Goal: Use online tool/utility: Use online tool/utility

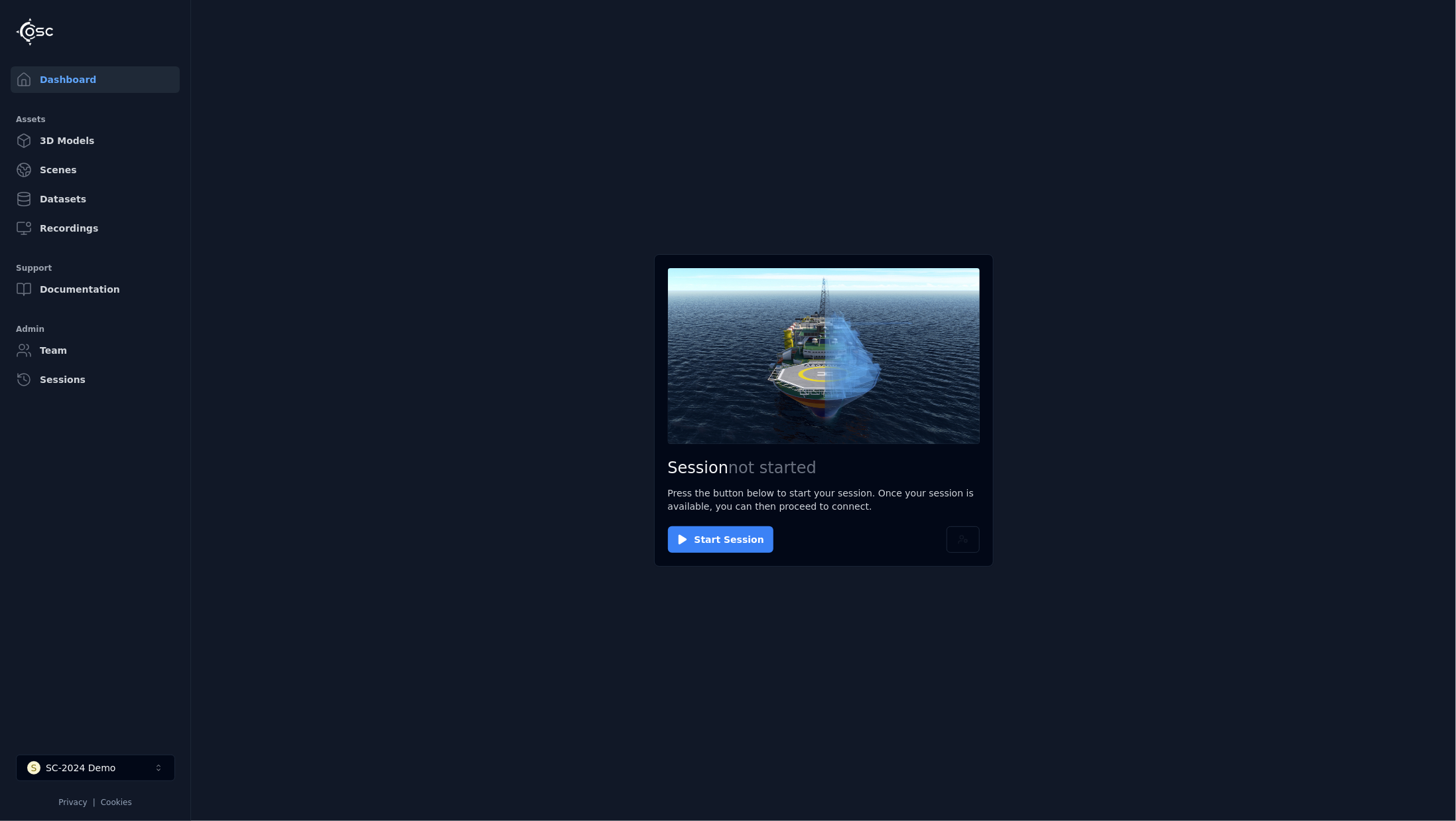
click at [740, 537] on button "Start Session" at bounding box center [721, 539] width 106 height 27
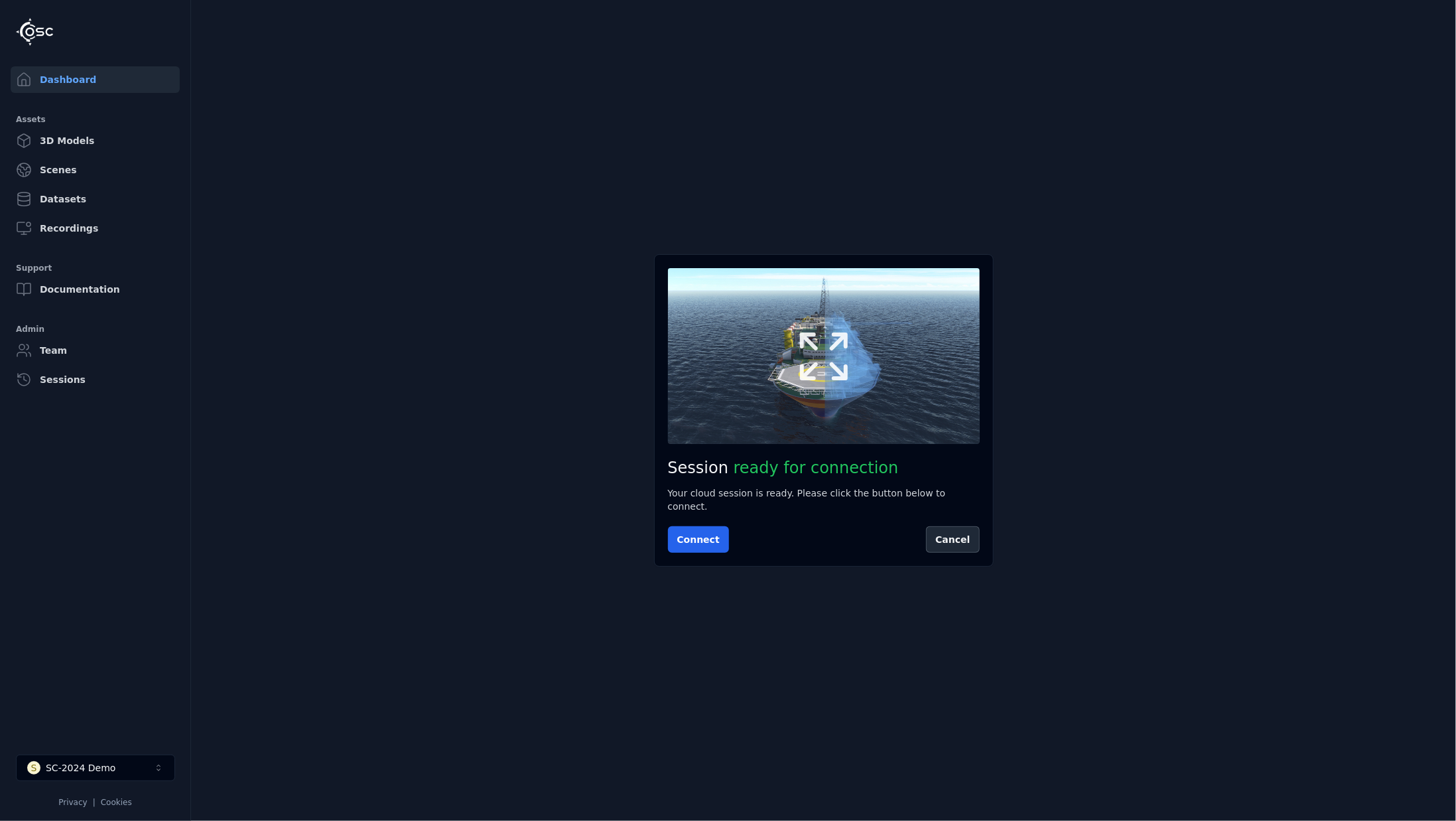
click at [814, 356] on icon at bounding box center [824, 355] width 64 height 64
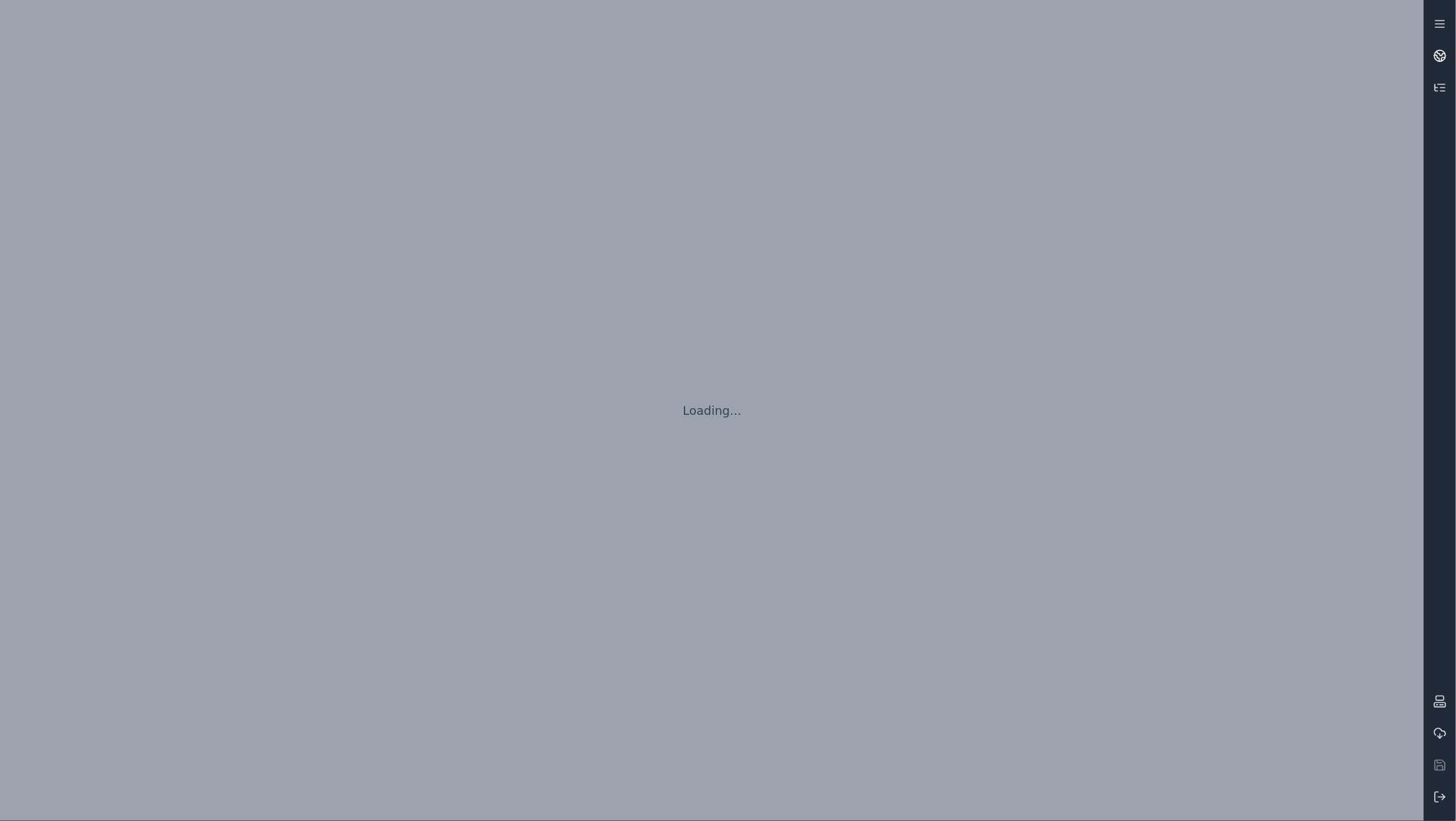
click at [1436, 61] on icon at bounding box center [1440, 55] width 13 height 13
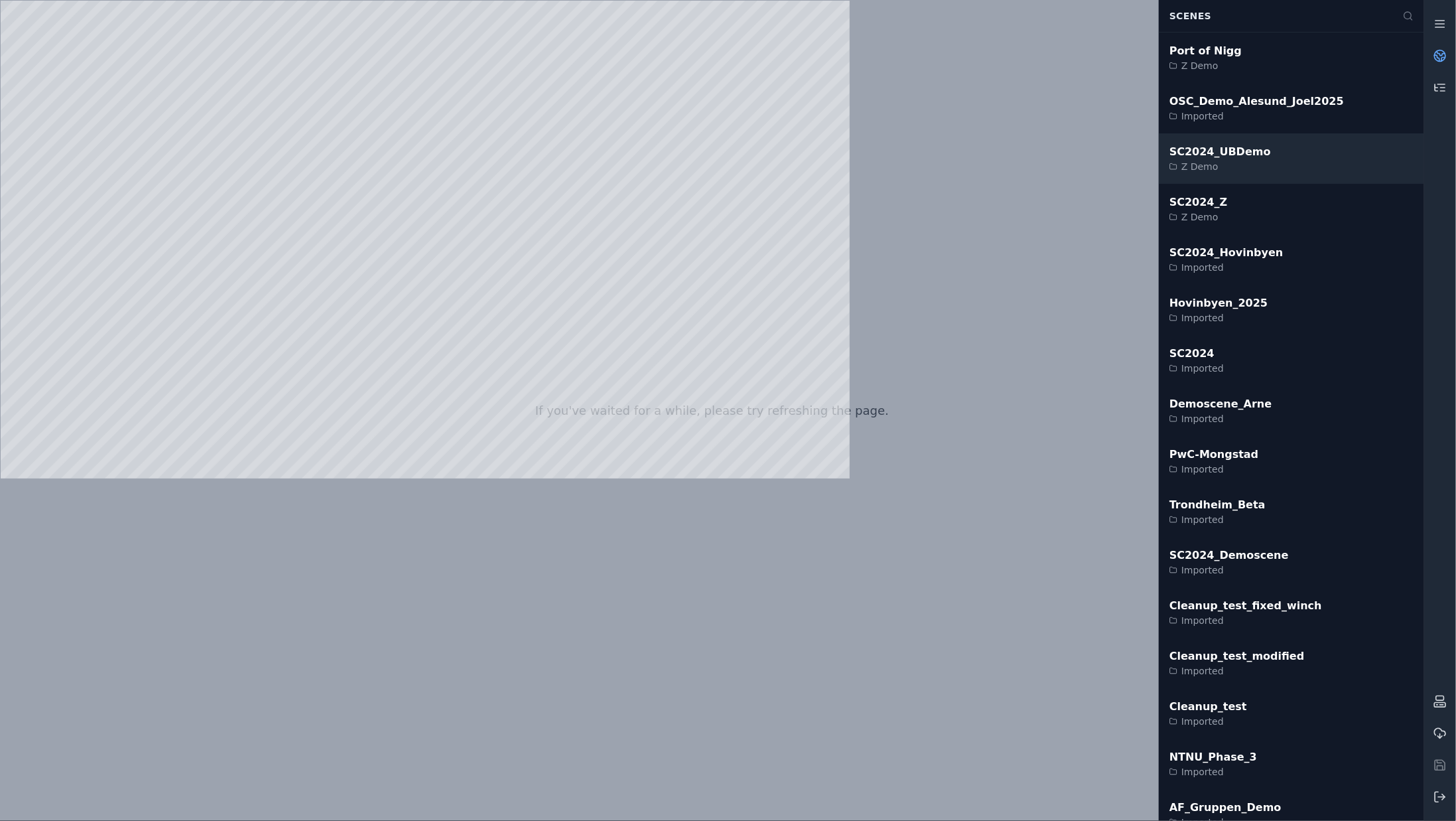
click at [1258, 175] on div "SC2024_UBDemo Z Demo" at bounding box center [1291, 158] width 265 height 51
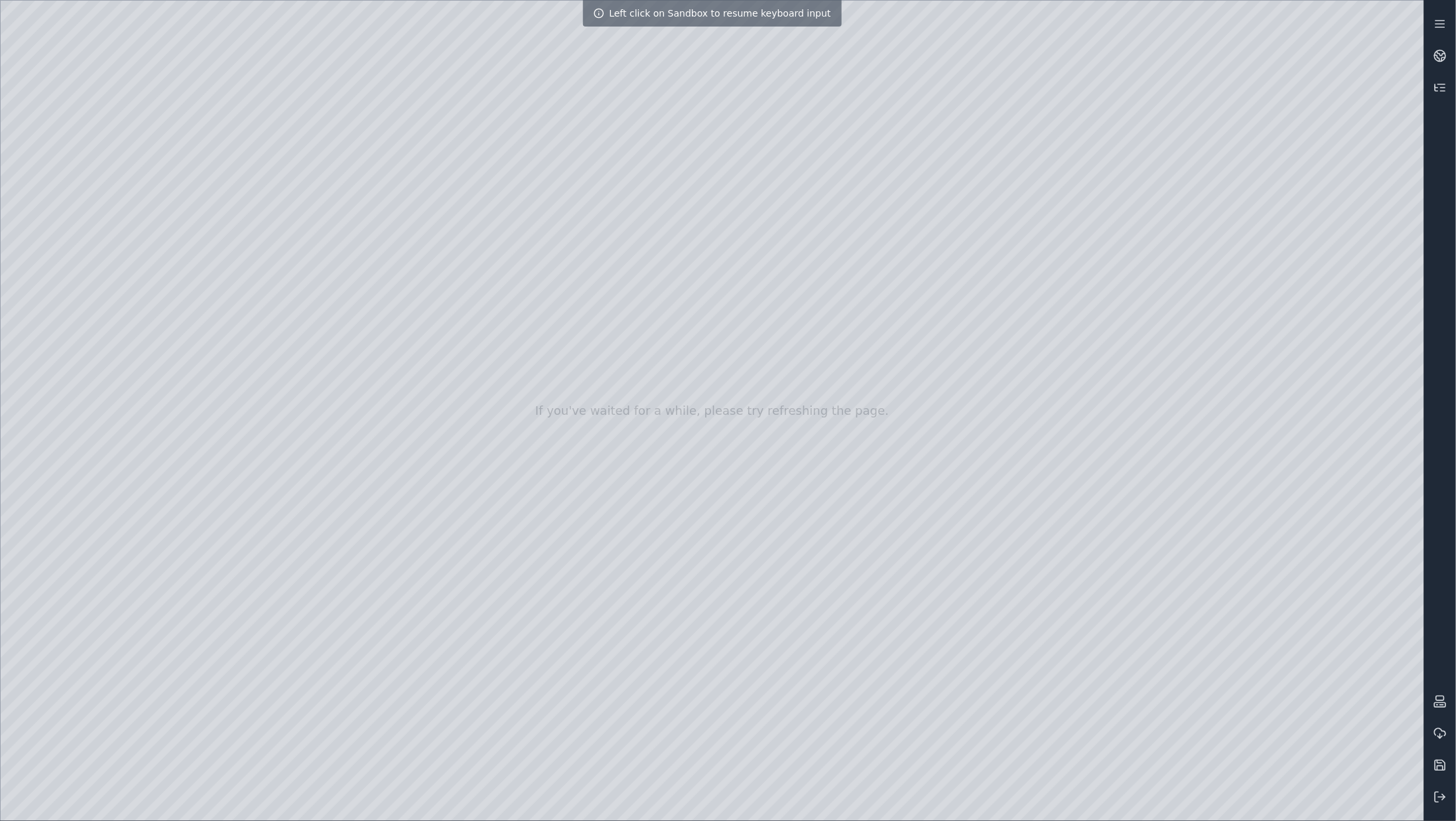
drag, startPoint x: 585, startPoint y: 338, endPoint x: 766, endPoint y: 248, distance: 202.1
drag, startPoint x: 766, startPoint y: 248, endPoint x: 766, endPoint y: 237, distance: 11.0
click at [766, 237] on div at bounding box center [712, 410] width 1424 height 820
drag, startPoint x: 805, startPoint y: 144, endPoint x: 798, endPoint y: 128, distance: 17.5
click at [104, 205] on div at bounding box center [712, 410] width 1424 height 820
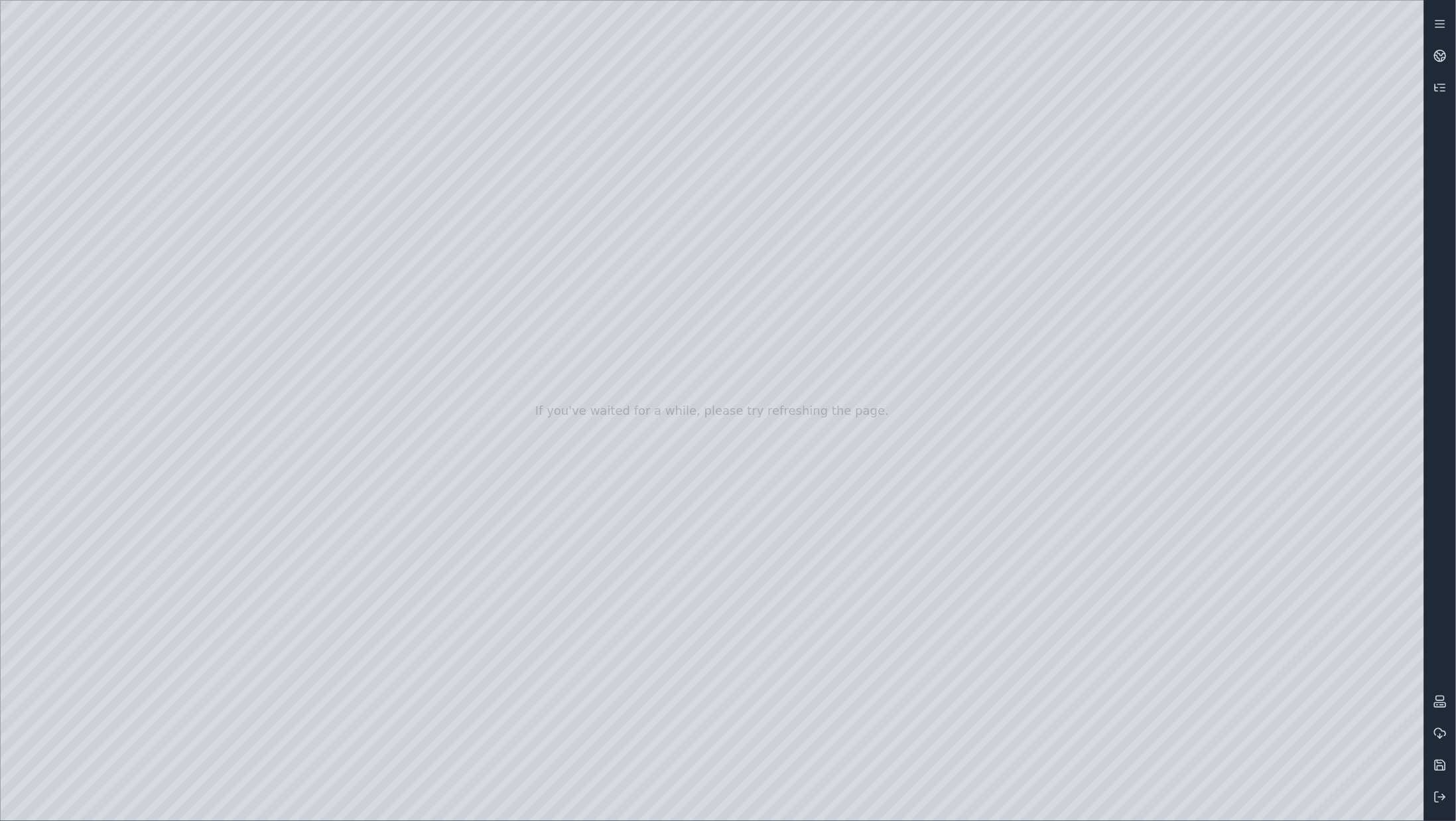
click at [49, 474] on div at bounding box center [712, 410] width 1424 height 820
click at [93, 274] on div at bounding box center [712, 410] width 1424 height 820
click at [361, 343] on div at bounding box center [712, 410] width 1424 height 820
drag, startPoint x: 462, startPoint y: 305, endPoint x: 240, endPoint y: 318, distance: 222.4
click at [607, 434] on div at bounding box center [712, 410] width 1424 height 820
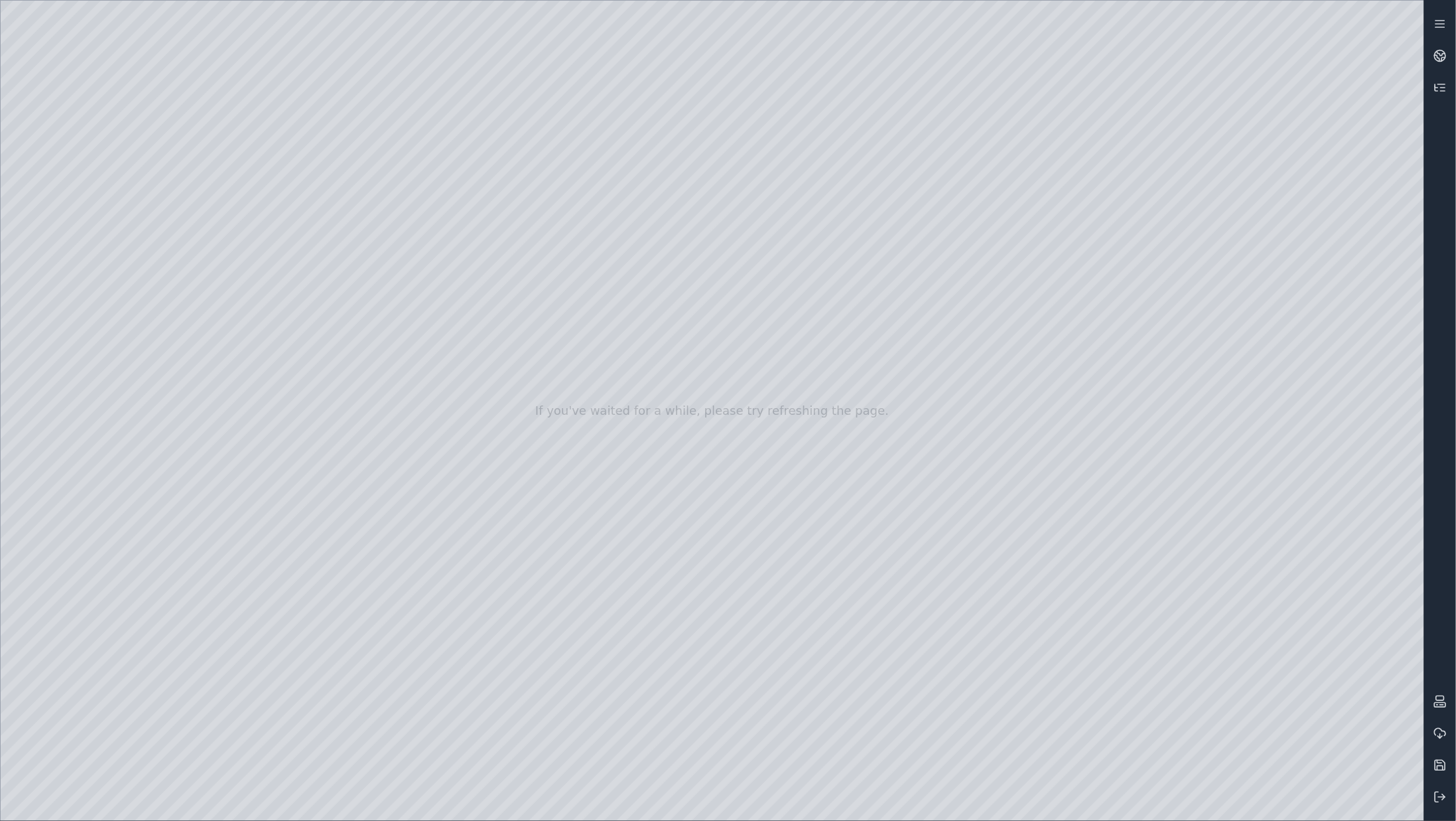
click at [19, 419] on div at bounding box center [712, 410] width 1424 height 820
click at [101, 364] on div at bounding box center [712, 410] width 1424 height 820
click at [249, 294] on div at bounding box center [712, 410] width 1424 height 820
click at [997, 146] on div at bounding box center [712, 410] width 1424 height 820
click at [247, 237] on div at bounding box center [712, 410] width 1424 height 820
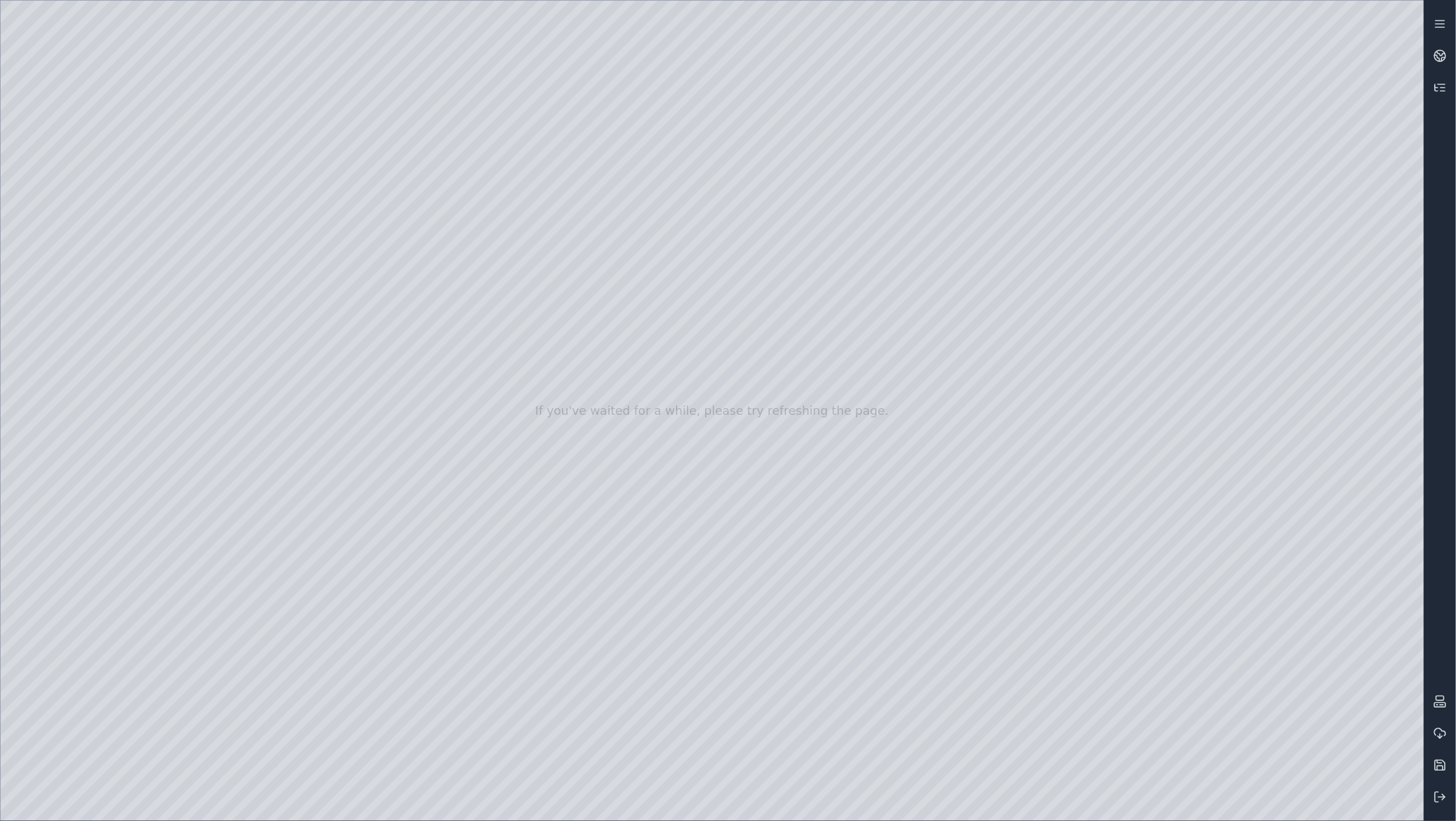
click at [243, 474] on div at bounding box center [712, 410] width 1424 height 820
click at [156, 165] on div at bounding box center [712, 410] width 1424 height 820
drag, startPoint x: 699, startPoint y: 339, endPoint x: 549, endPoint y: 326, distance: 150.6
click at [549, 326] on div at bounding box center [712, 410] width 1424 height 820
drag, startPoint x: 549, startPoint y: 327, endPoint x: 420, endPoint y: 343, distance: 130.0
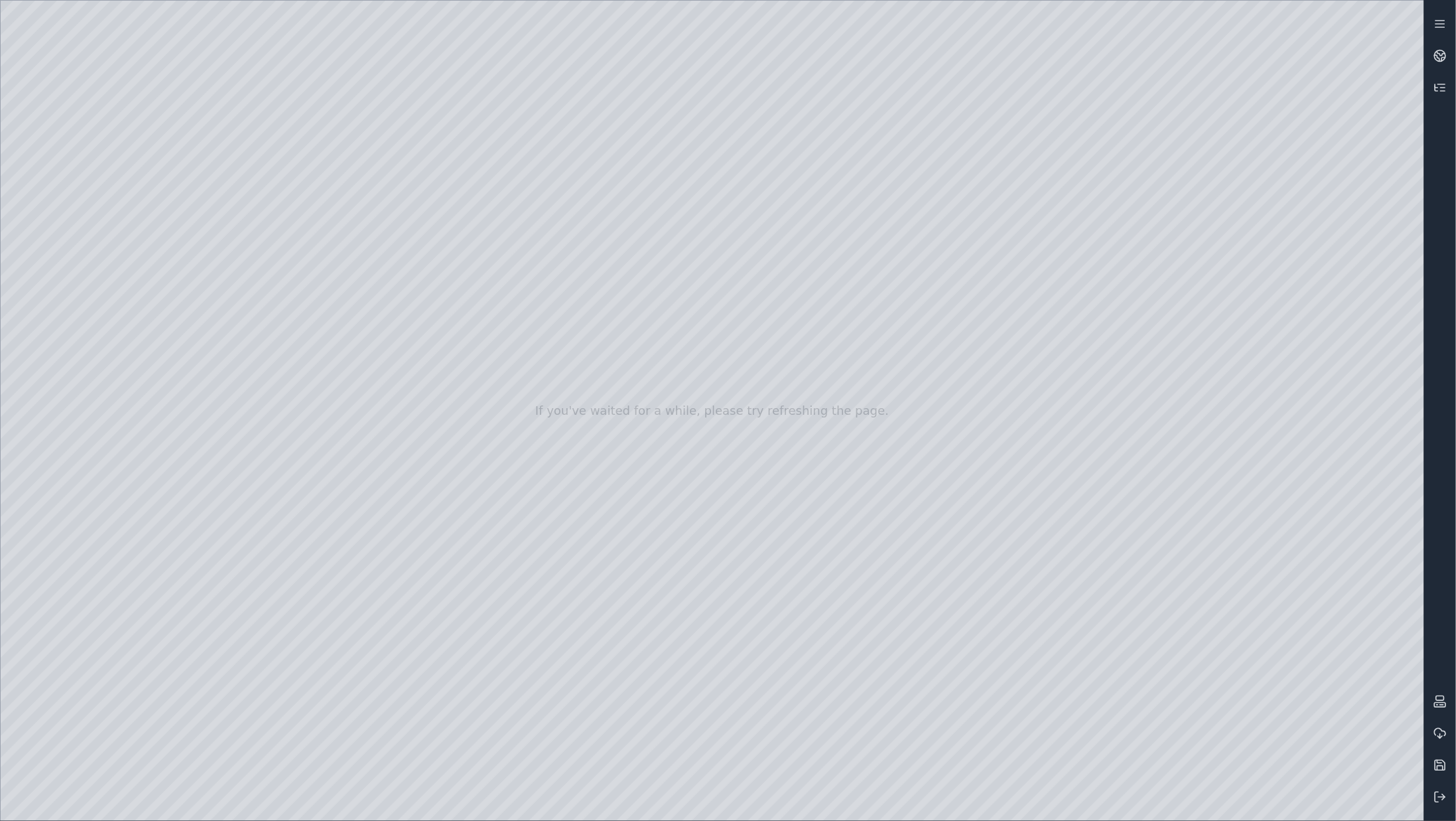
click at [420, 343] on div at bounding box center [712, 410] width 1424 height 820
click at [445, 326] on div at bounding box center [712, 410] width 1424 height 820
drag, startPoint x: 445, startPoint y: 326, endPoint x: 325, endPoint y: 356, distance: 123.7
click at [445, 344] on div at bounding box center [712, 410] width 1424 height 820
click at [68, 375] on div at bounding box center [712, 410] width 1424 height 820
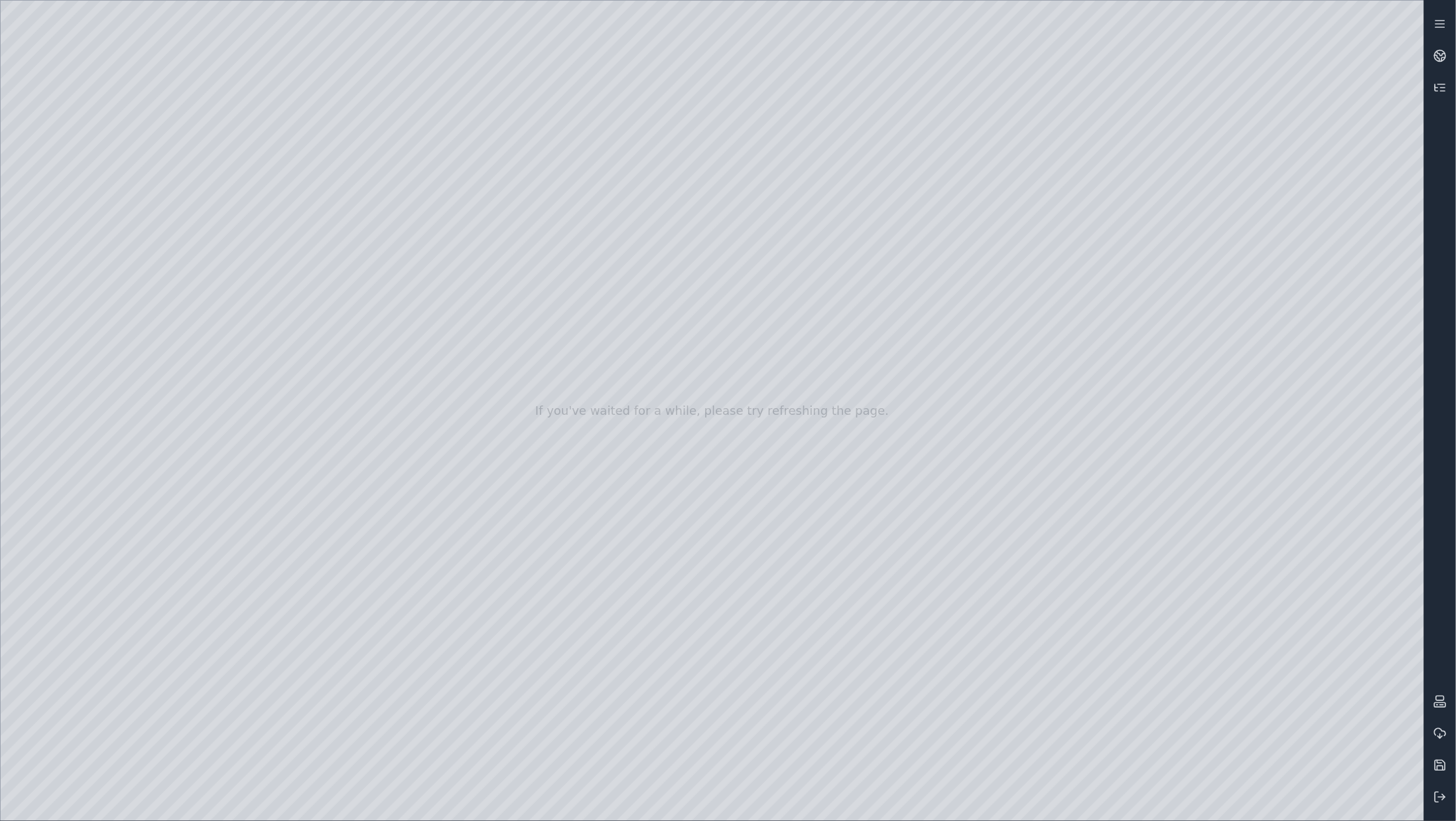
click at [242, 233] on div at bounding box center [712, 410] width 1424 height 820
click at [253, 505] on div at bounding box center [712, 410] width 1424 height 820
click at [252, 473] on div at bounding box center [712, 410] width 1424 height 820
click at [253, 293] on div at bounding box center [712, 410] width 1424 height 820
click at [1409, 797] on div at bounding box center [712, 410] width 1424 height 820
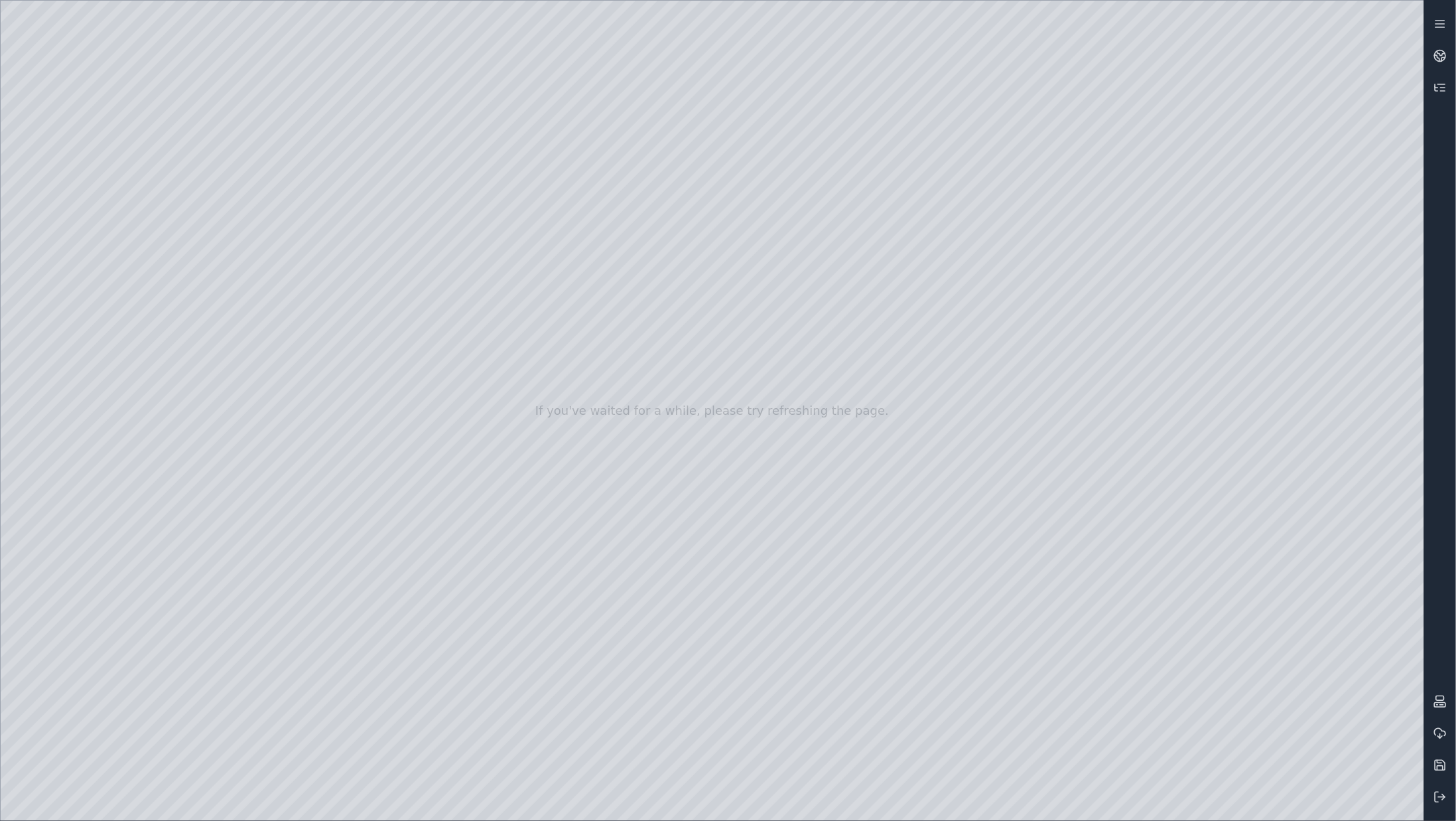
click at [1171, 803] on div at bounding box center [712, 410] width 1424 height 820
click at [1161, 548] on div at bounding box center [712, 410] width 1424 height 820
click at [1277, 705] on div at bounding box center [712, 410] width 1424 height 820
click at [1275, 609] on div at bounding box center [712, 410] width 1424 height 820
click at [154, 158] on div at bounding box center [712, 410] width 1424 height 820
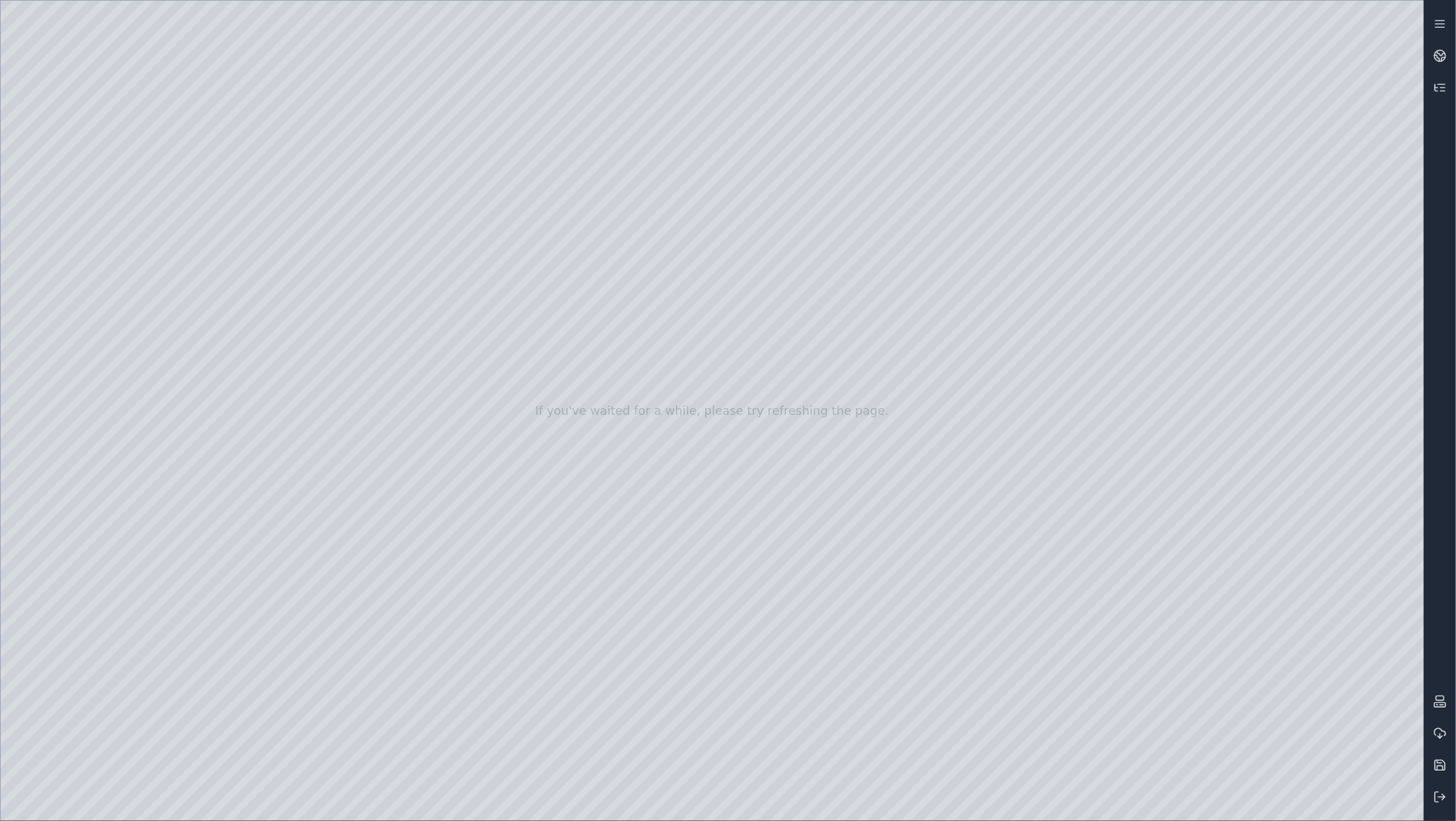
click at [1194, 533] on div at bounding box center [712, 410] width 1424 height 820
click at [1277, 600] on div at bounding box center [712, 410] width 1424 height 820
click at [887, 310] on div at bounding box center [712, 410] width 1424 height 820
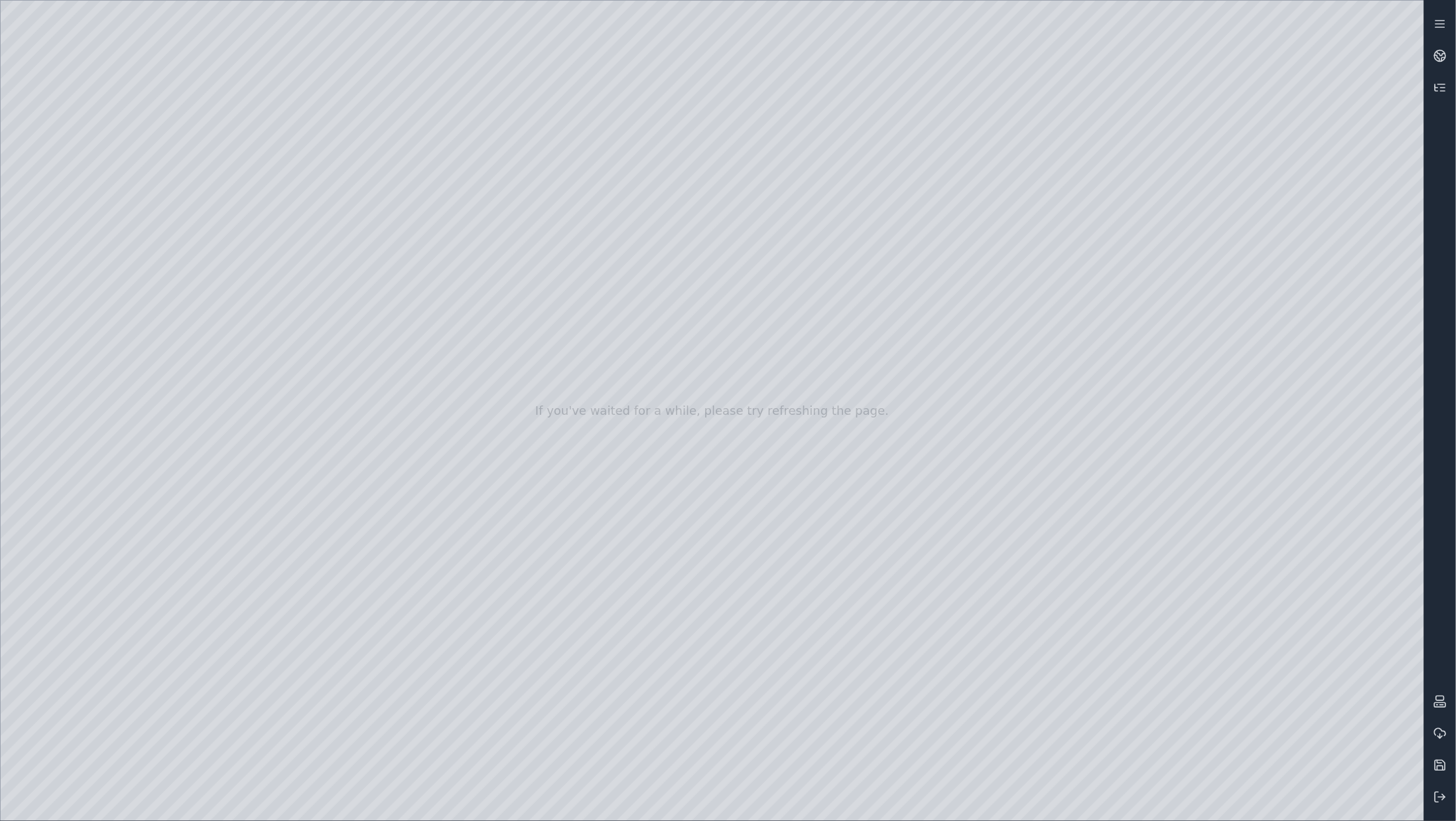
drag, startPoint x: 1137, startPoint y: 304, endPoint x: 1111, endPoint y: 328, distance: 35.4
click at [768, 650] on div at bounding box center [712, 410] width 1424 height 820
click at [894, 803] on div at bounding box center [712, 410] width 1424 height 820
click at [1442, 64] on link at bounding box center [1440, 55] width 32 height 32
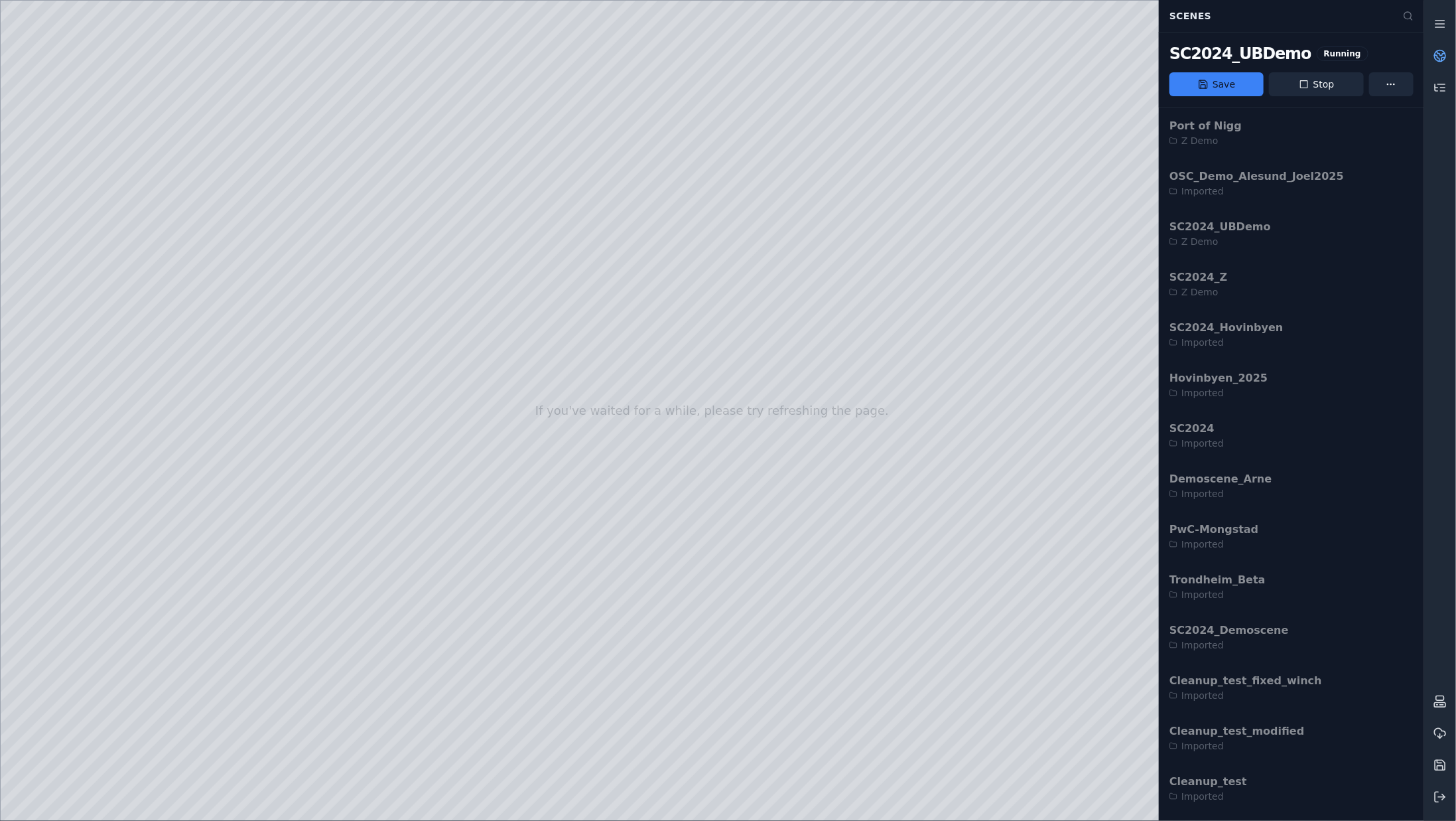
click at [847, 783] on div at bounding box center [712, 410] width 1424 height 820
click at [835, 797] on div at bounding box center [712, 410] width 1424 height 820
click at [972, 806] on div at bounding box center [712, 410] width 1424 height 820
click at [1311, 91] on button "Stop" at bounding box center [1316, 85] width 94 height 24
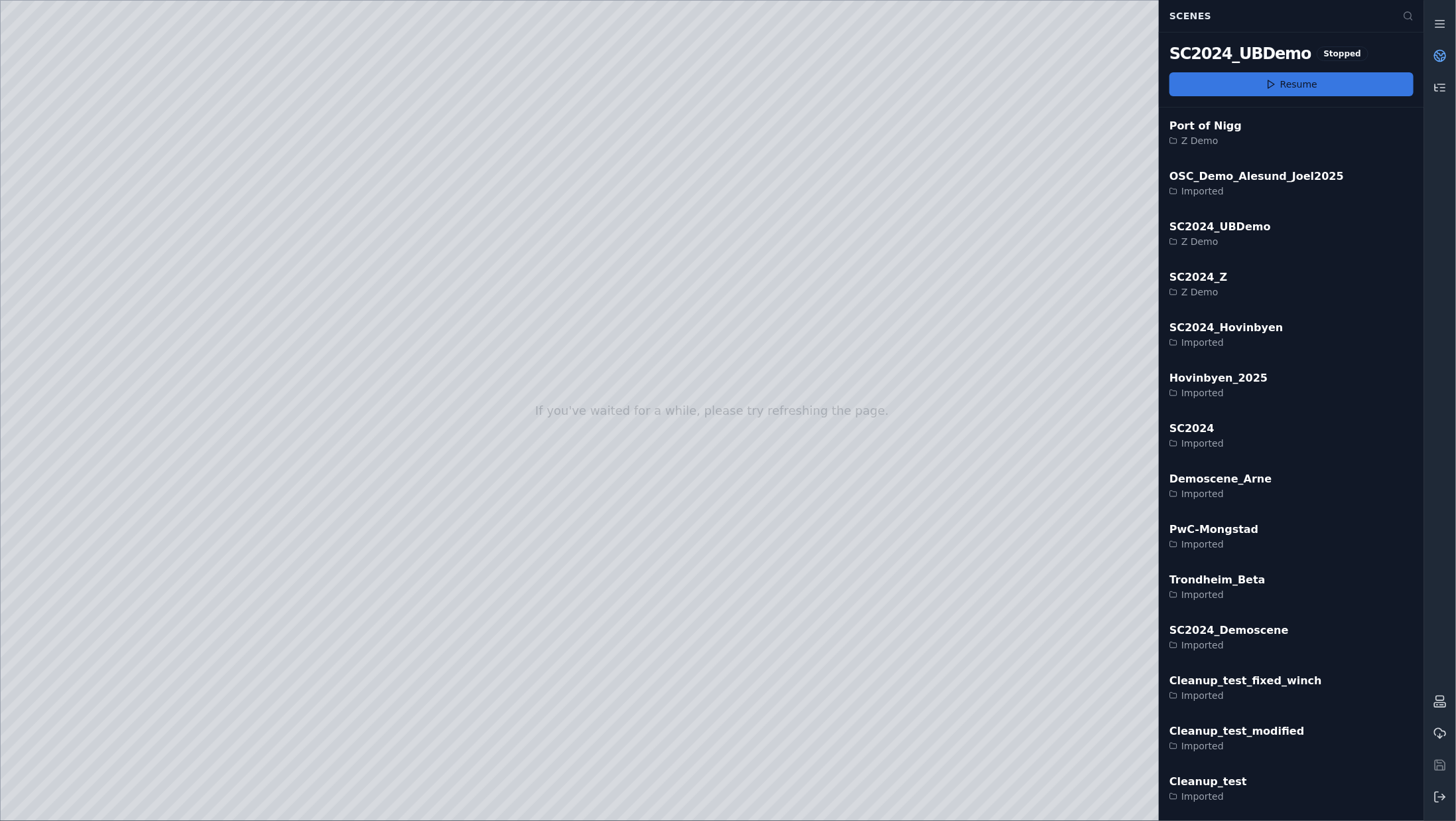
click at [1304, 88] on button "Resume" at bounding box center [1291, 85] width 244 height 24
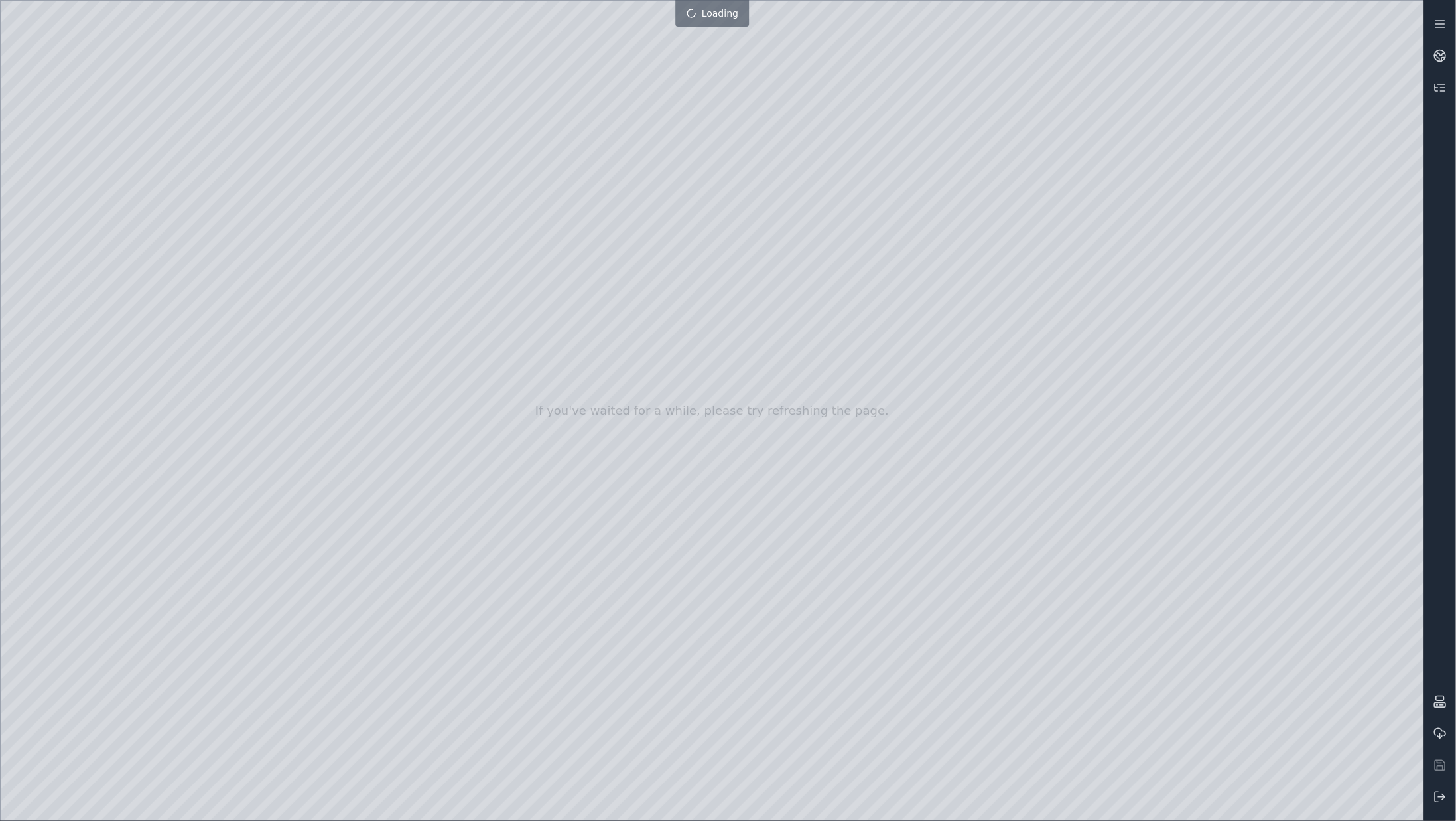
click at [1111, 142] on div at bounding box center [712, 410] width 1424 height 820
click at [824, 797] on div at bounding box center [712, 410] width 1424 height 820
click at [837, 797] on div at bounding box center [712, 410] width 1424 height 820
click at [64, 353] on div at bounding box center [712, 410] width 1424 height 820
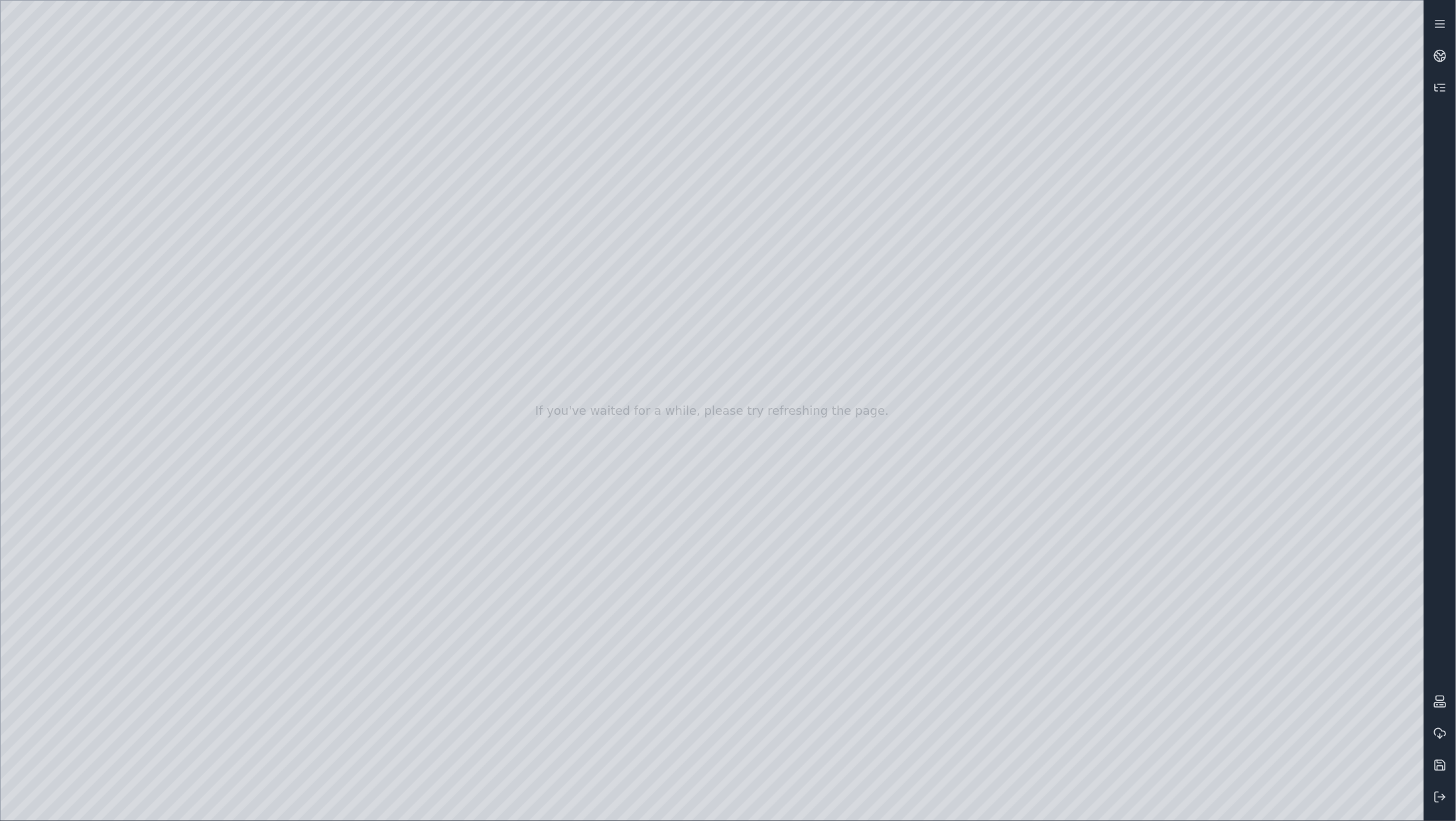
click at [67, 365] on div at bounding box center [712, 410] width 1424 height 820
click at [255, 296] on div at bounding box center [712, 410] width 1424 height 820
click at [1166, 804] on div at bounding box center [712, 410] width 1424 height 820
click at [1268, 613] on div at bounding box center [712, 410] width 1424 height 820
click at [1277, 684] on div at bounding box center [712, 410] width 1424 height 820
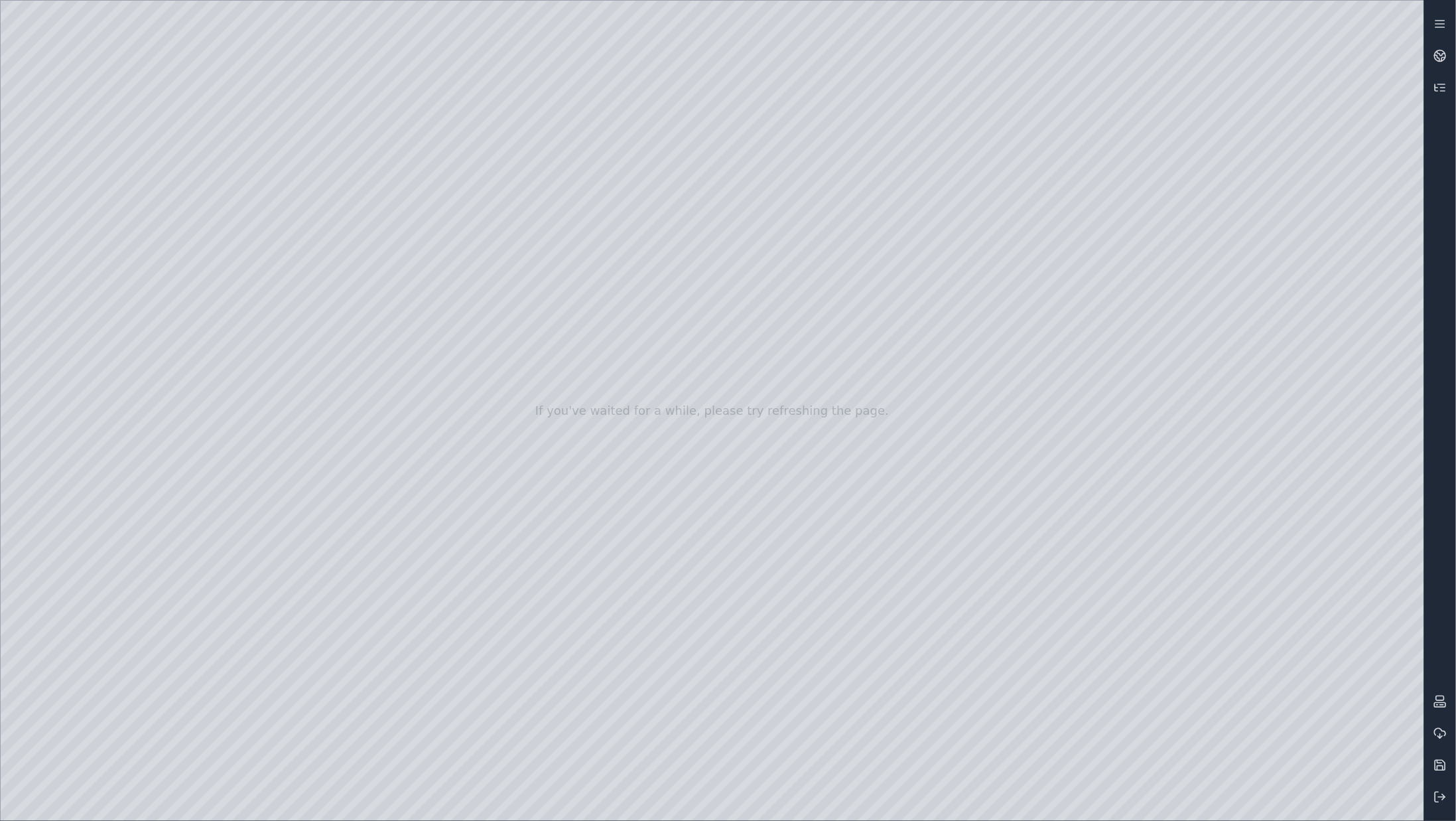
click at [1277, 684] on div at bounding box center [712, 410] width 1424 height 820
click at [1327, 665] on div at bounding box center [712, 410] width 1424 height 820
click at [1152, 650] on div at bounding box center [712, 410] width 1424 height 820
click at [1153, 649] on div at bounding box center [712, 410] width 1424 height 820
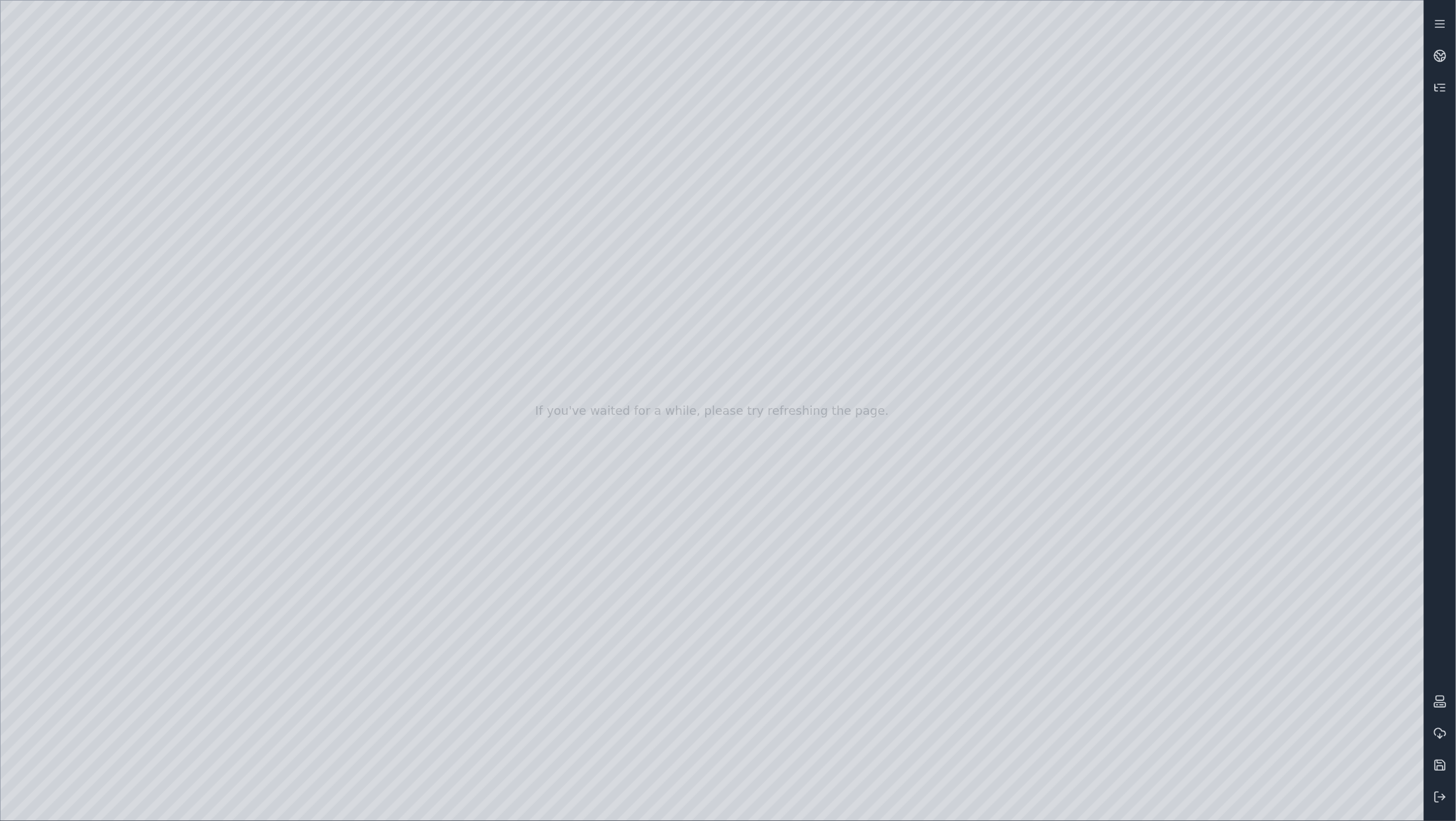
click at [1285, 688] on div at bounding box center [712, 410] width 1424 height 820
click at [67, 239] on div at bounding box center [712, 410] width 1424 height 820
click at [71, 272] on div at bounding box center [712, 410] width 1424 height 820
click at [357, 336] on div at bounding box center [712, 410] width 1424 height 820
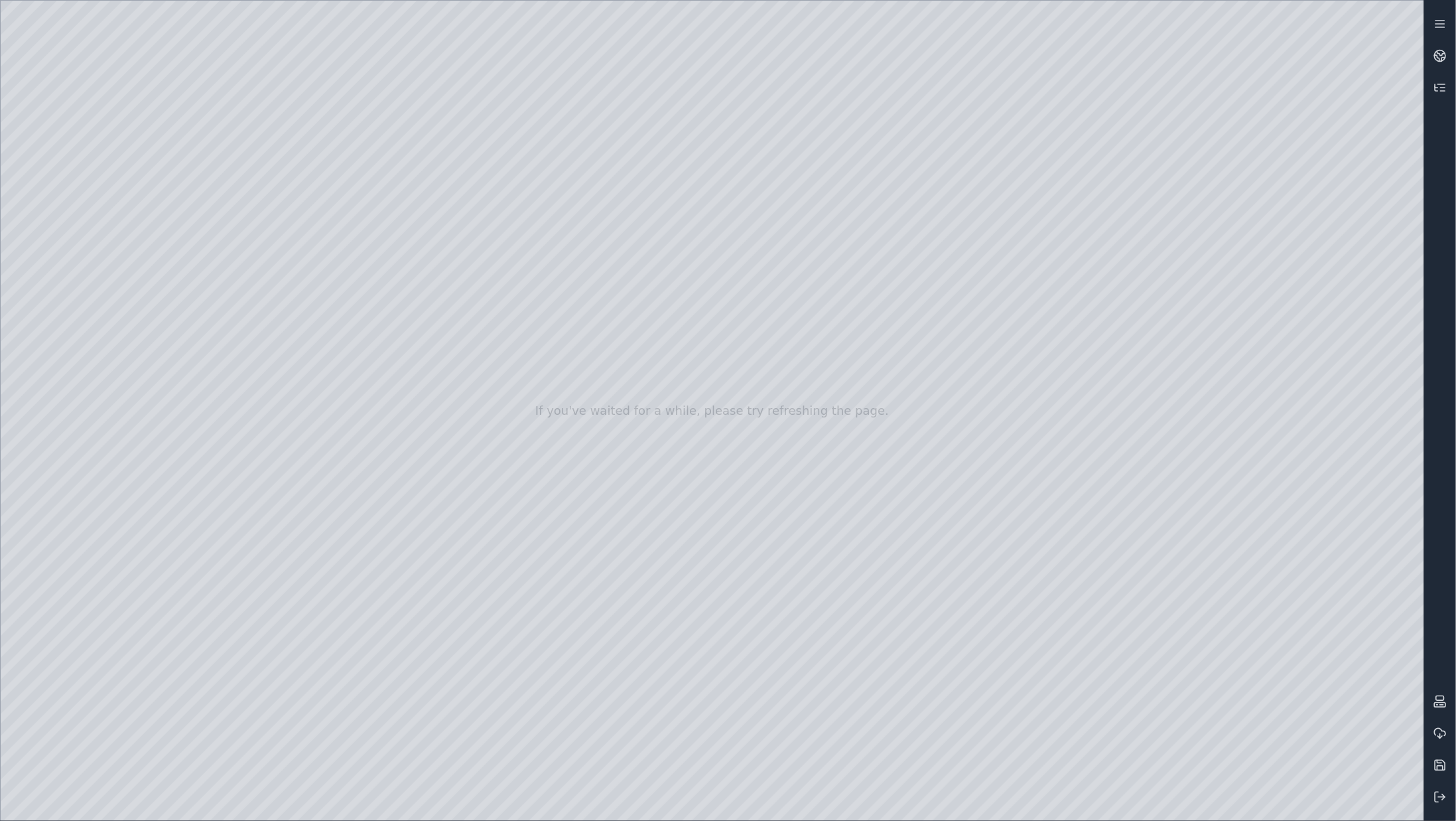
click at [71, 196] on div at bounding box center [712, 410] width 1424 height 820
click at [43, 269] on div at bounding box center [712, 410] width 1424 height 820
click at [373, 65] on div at bounding box center [712, 410] width 1424 height 820
click at [273, 179] on div at bounding box center [712, 410] width 1424 height 820
click at [1377, 804] on div at bounding box center [712, 410] width 1424 height 820
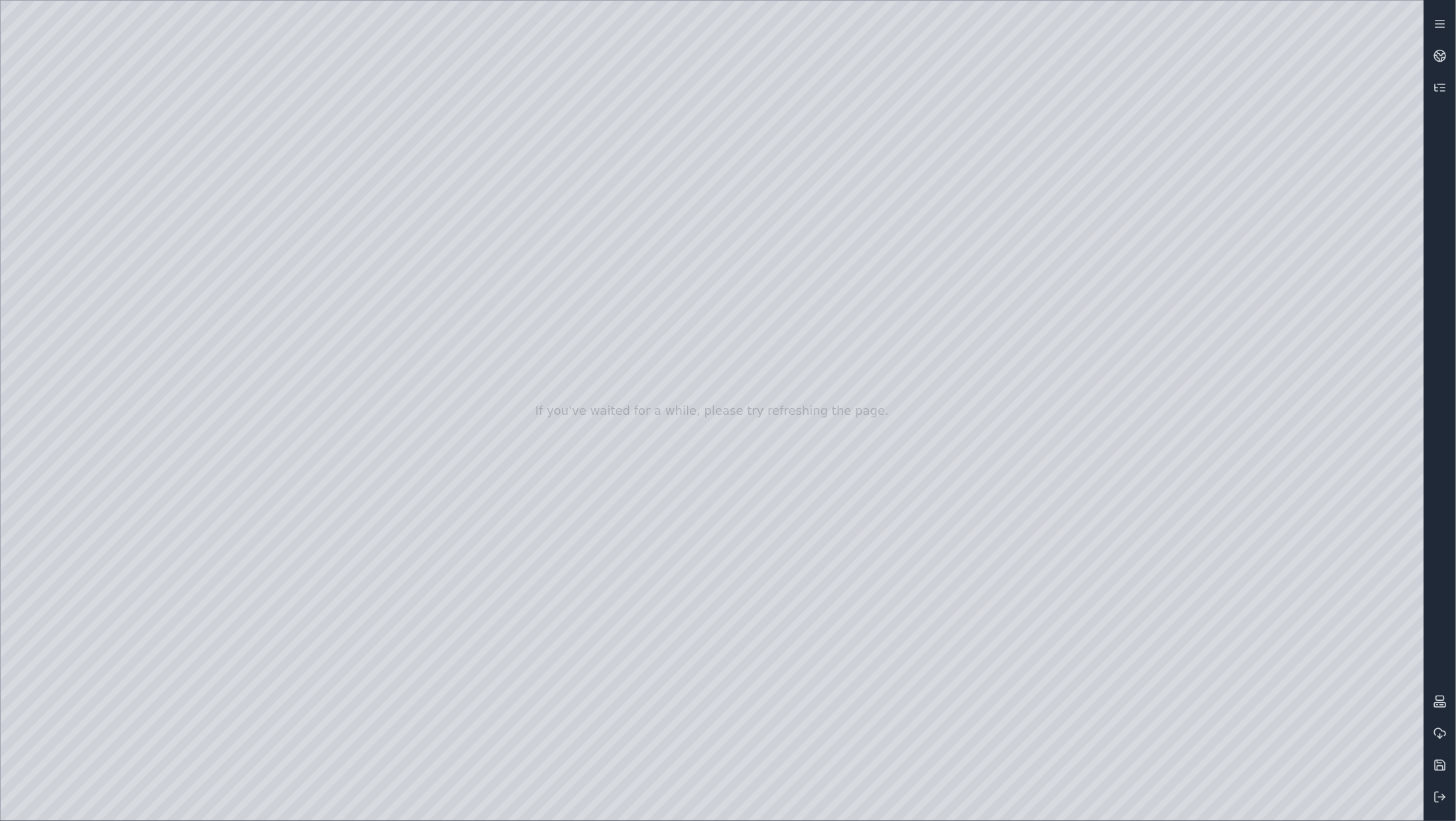
click at [1363, 512] on div at bounding box center [712, 410] width 1424 height 820
click at [1291, 572] on div at bounding box center [712, 410] width 1424 height 820
click at [1263, 356] on div at bounding box center [712, 410] width 1424 height 820
click at [1240, 401] on div at bounding box center [712, 410] width 1424 height 820
click at [1232, 461] on div at bounding box center [712, 410] width 1424 height 820
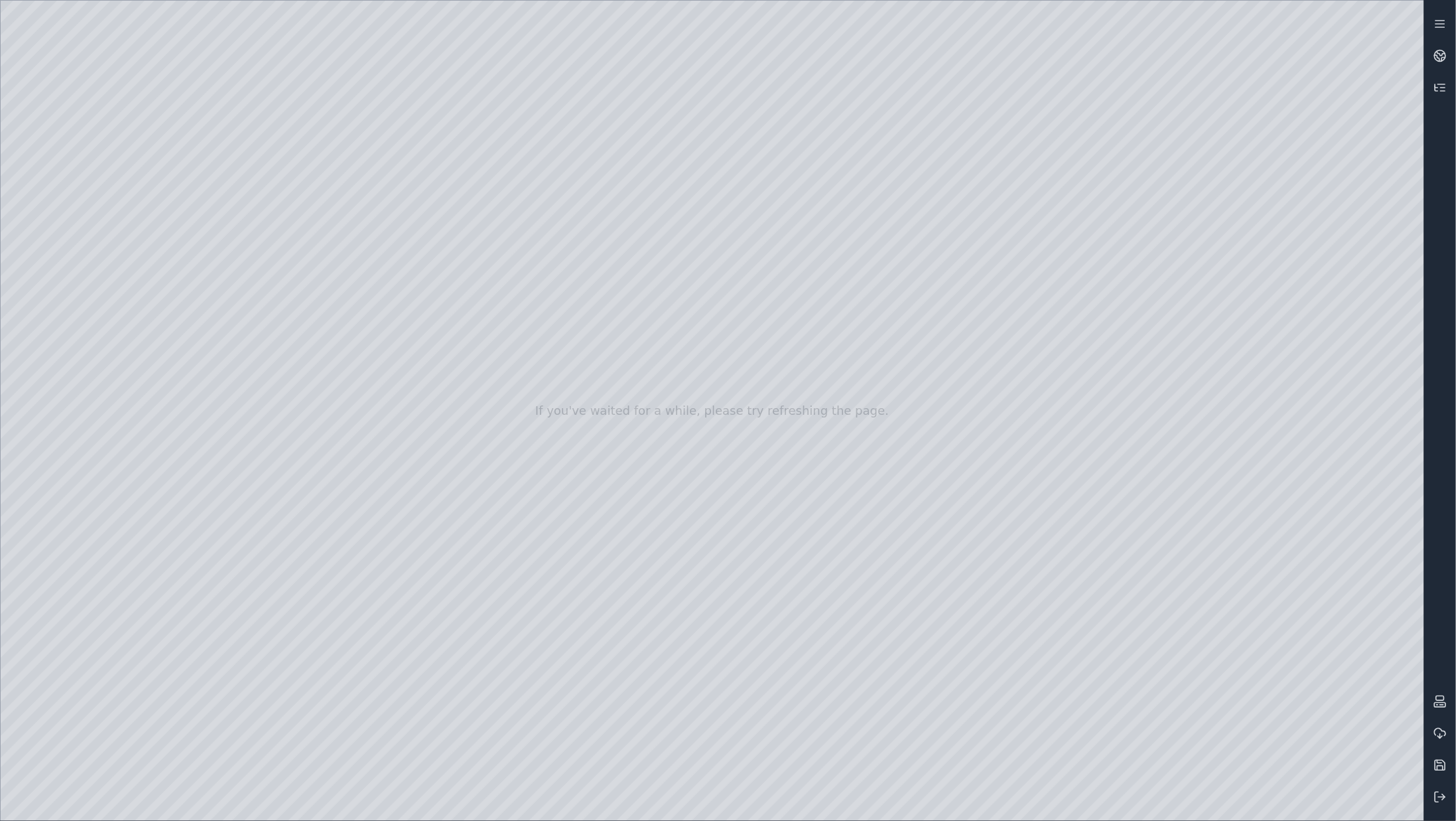
click at [1235, 518] on div at bounding box center [712, 410] width 1424 height 820
click at [1240, 569] on div at bounding box center [712, 410] width 1424 height 820
click at [1217, 629] on div at bounding box center [712, 410] width 1424 height 820
click at [735, 342] on div at bounding box center [712, 410] width 1424 height 820
click at [762, 301] on div at bounding box center [712, 410] width 1424 height 820
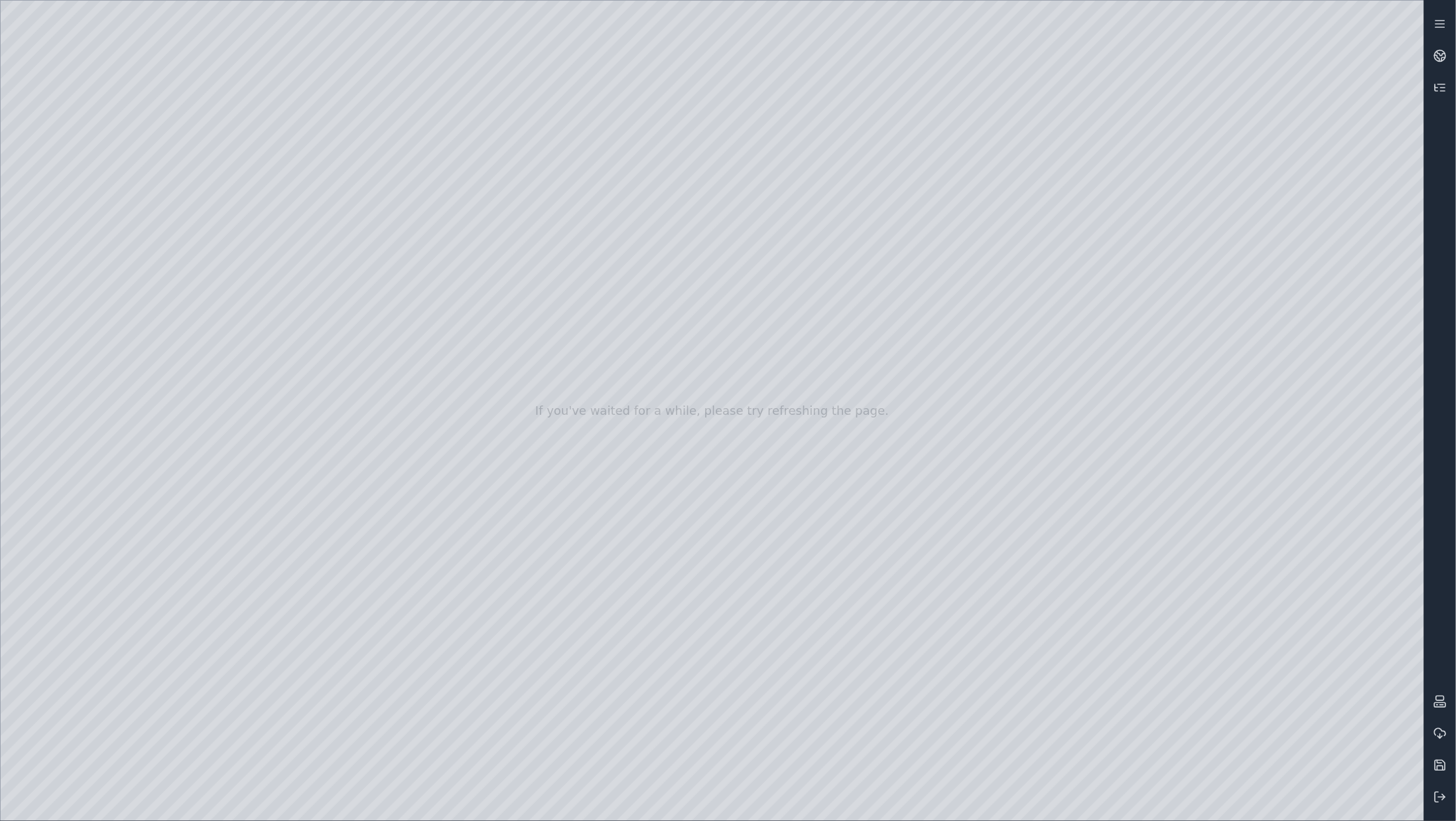
drag, startPoint x: 752, startPoint y: 221, endPoint x: 821, endPoint y: 254, distance: 76.5
click at [821, 254] on div at bounding box center [712, 410] width 1424 height 820
drag, startPoint x: 871, startPoint y: 291, endPoint x: 732, endPoint y: 306, distance: 139.8
click at [704, 154] on div at bounding box center [712, 410] width 1424 height 820
click at [624, 274] on div at bounding box center [712, 410] width 1424 height 820
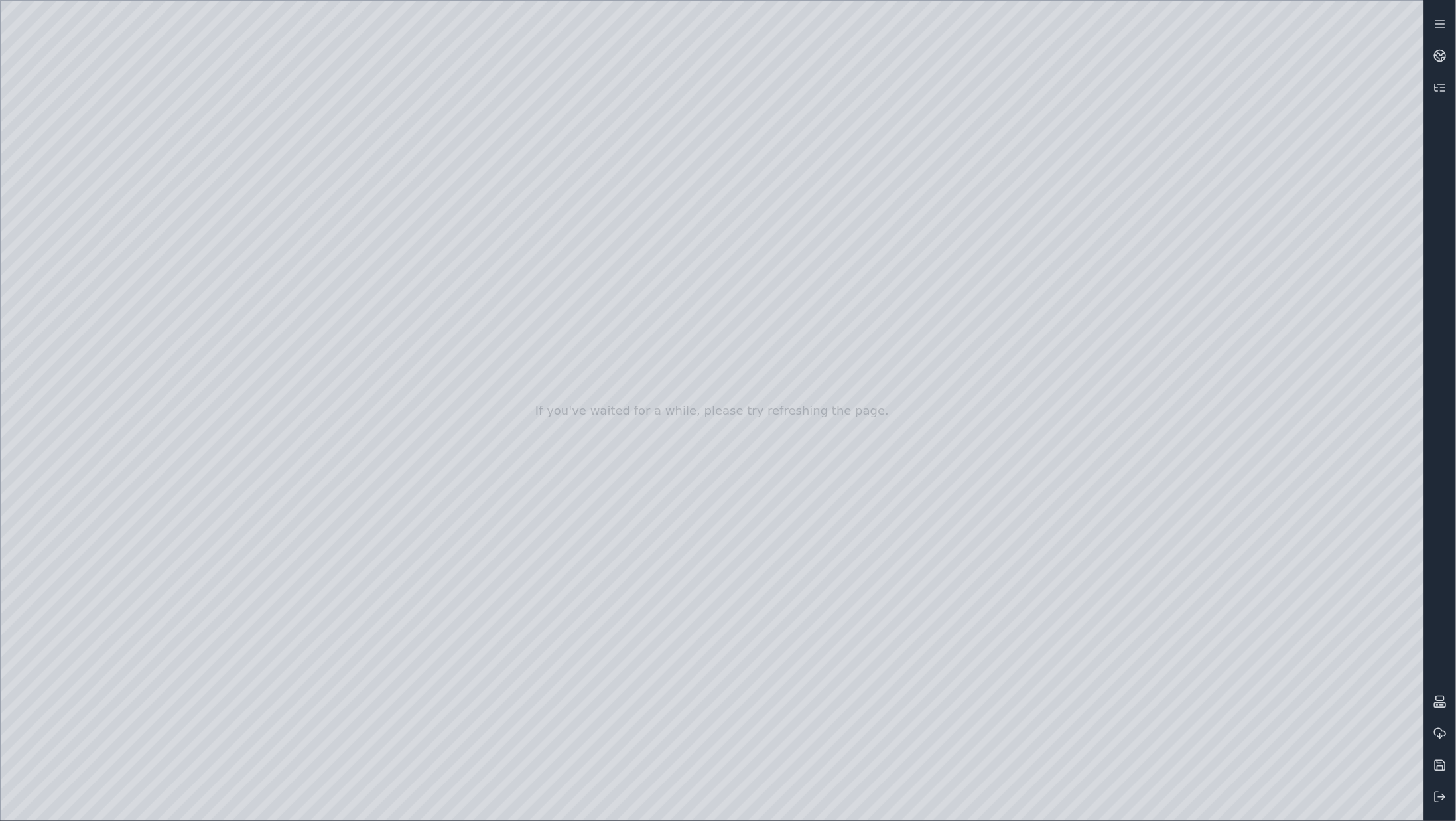
drag, startPoint x: 635, startPoint y: 353, endPoint x: 641, endPoint y: 142, distance: 211.1
click at [641, 142] on div at bounding box center [712, 410] width 1424 height 820
drag, startPoint x: 916, startPoint y: 315, endPoint x: 977, endPoint y: 304, distance: 62.0
click at [770, 338] on div at bounding box center [712, 410] width 1424 height 820
drag, startPoint x: 846, startPoint y: 309, endPoint x: 875, endPoint y: 340, distance: 42.4
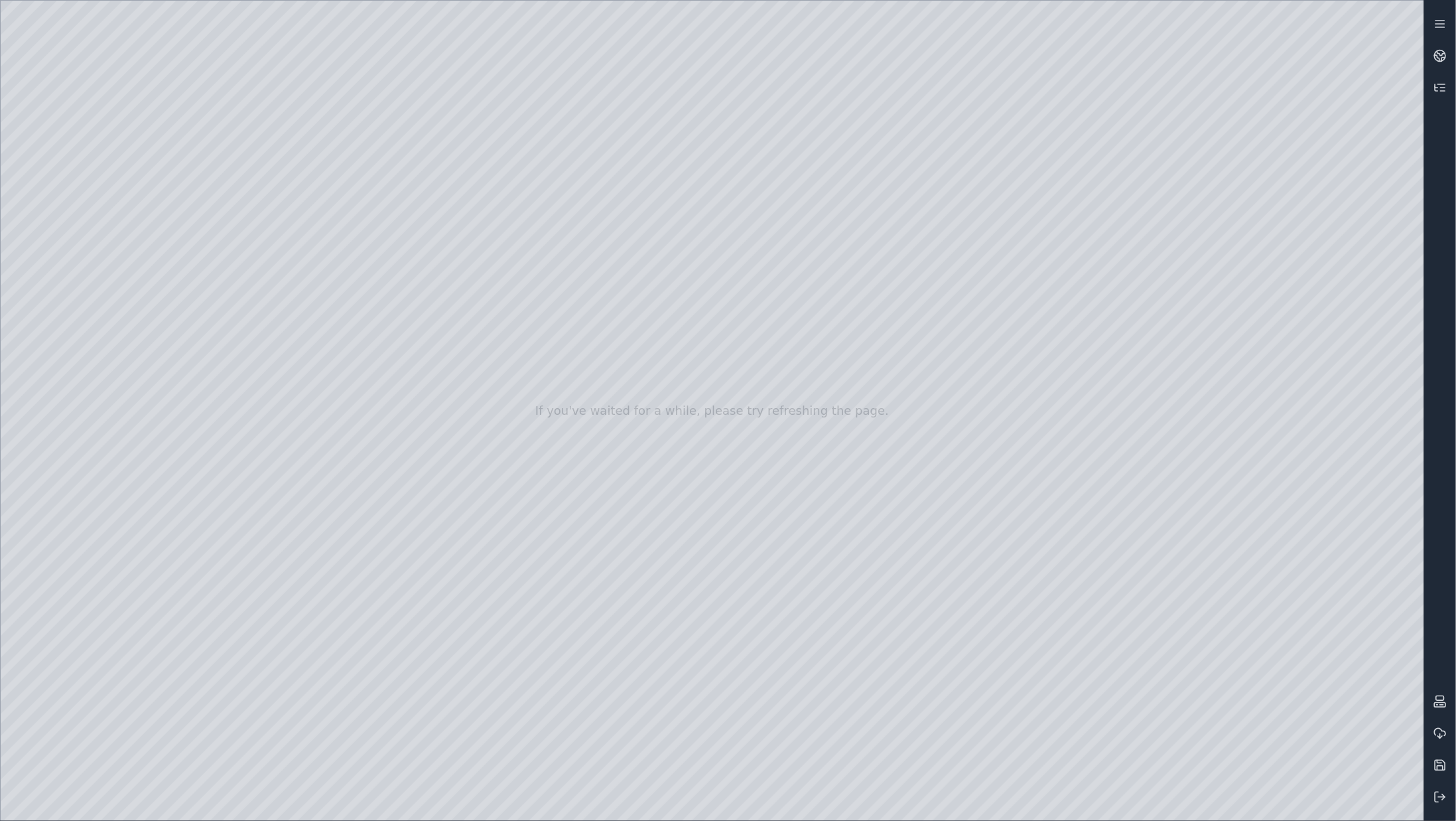
click at [875, 340] on div at bounding box center [712, 410] width 1424 height 820
click at [920, 403] on div at bounding box center [712, 410] width 1424 height 820
click at [863, 355] on div at bounding box center [712, 410] width 1424 height 820
drag, startPoint x: 904, startPoint y: 201, endPoint x: 857, endPoint y: 200, distance: 47.0
click at [857, 200] on div at bounding box center [712, 410] width 1424 height 820
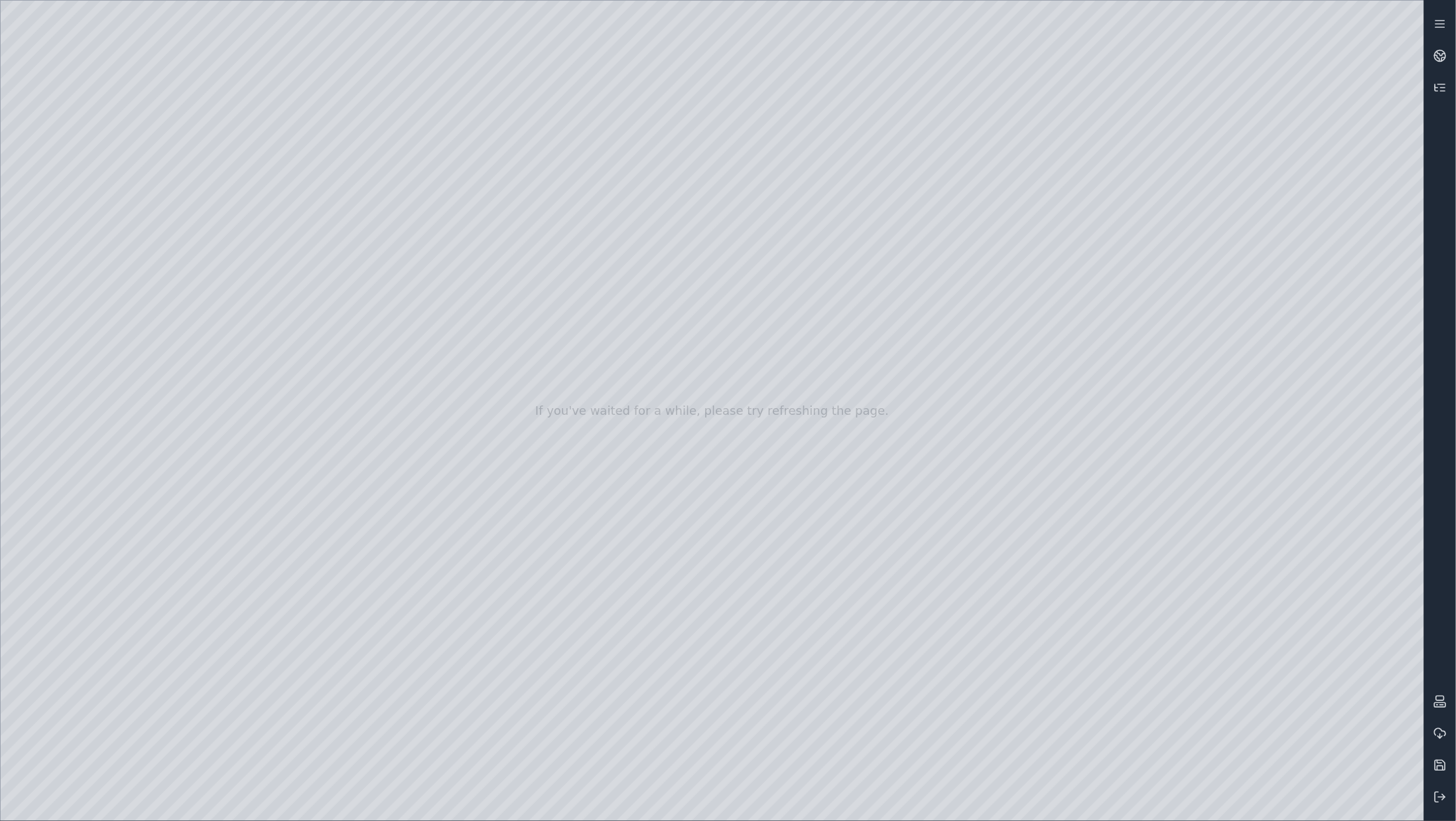
click at [926, 348] on div at bounding box center [712, 410] width 1424 height 820
drag, startPoint x: 978, startPoint y: 420, endPoint x: 995, endPoint y: 410, distance: 19.7
click at [995, 410] on div at bounding box center [712, 410] width 1424 height 820
click at [989, 351] on div at bounding box center [712, 410] width 1424 height 820
drag, startPoint x: 996, startPoint y: 422, endPoint x: 954, endPoint y: 418, distance: 42.2
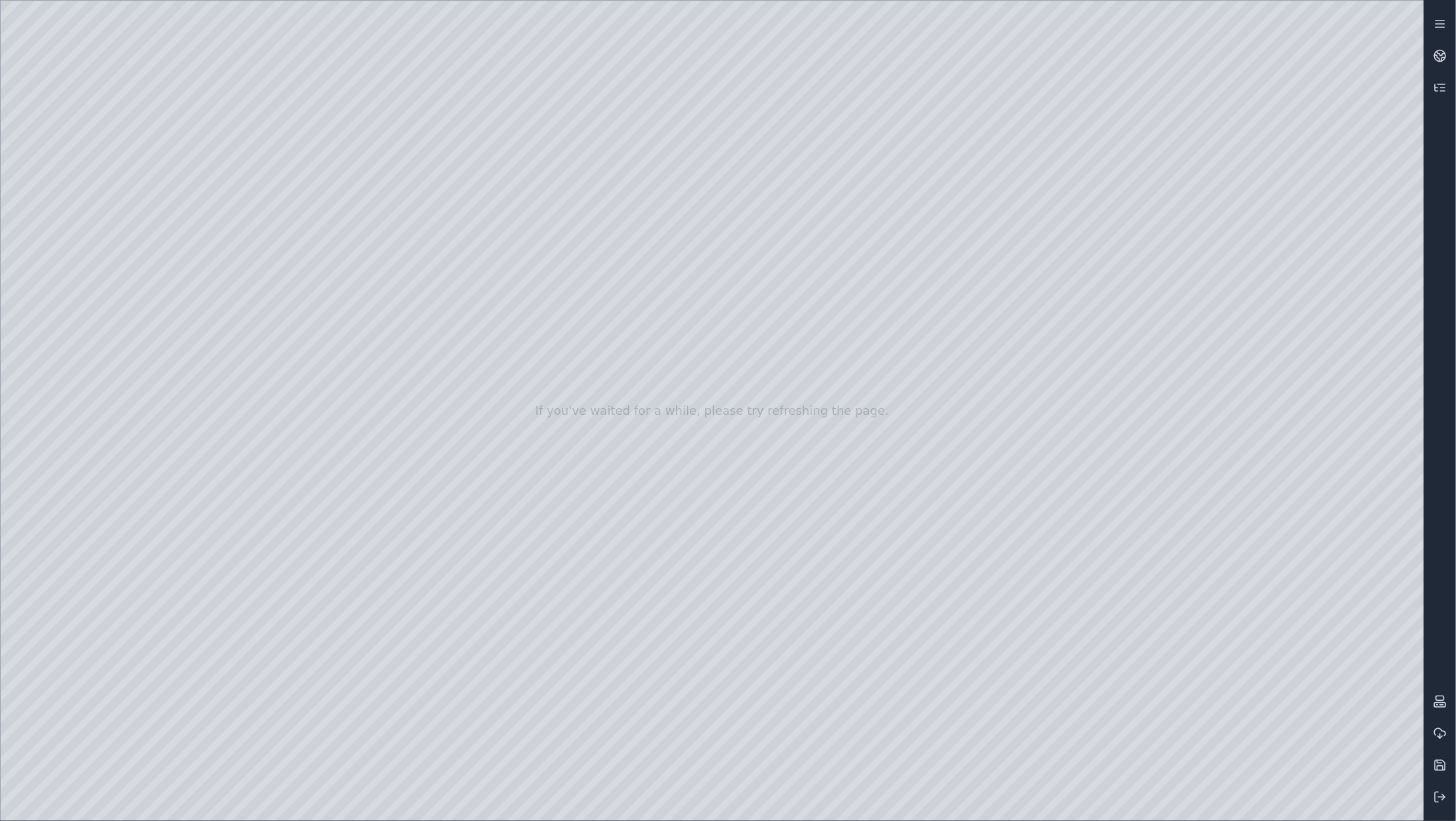
click at [954, 418] on div at bounding box center [712, 410] width 1424 height 820
click at [992, 345] on div at bounding box center [712, 410] width 1424 height 820
click at [991, 343] on div at bounding box center [712, 410] width 1424 height 820
drag, startPoint x: 991, startPoint y: 343, endPoint x: 753, endPoint y: 402, distance: 245.2
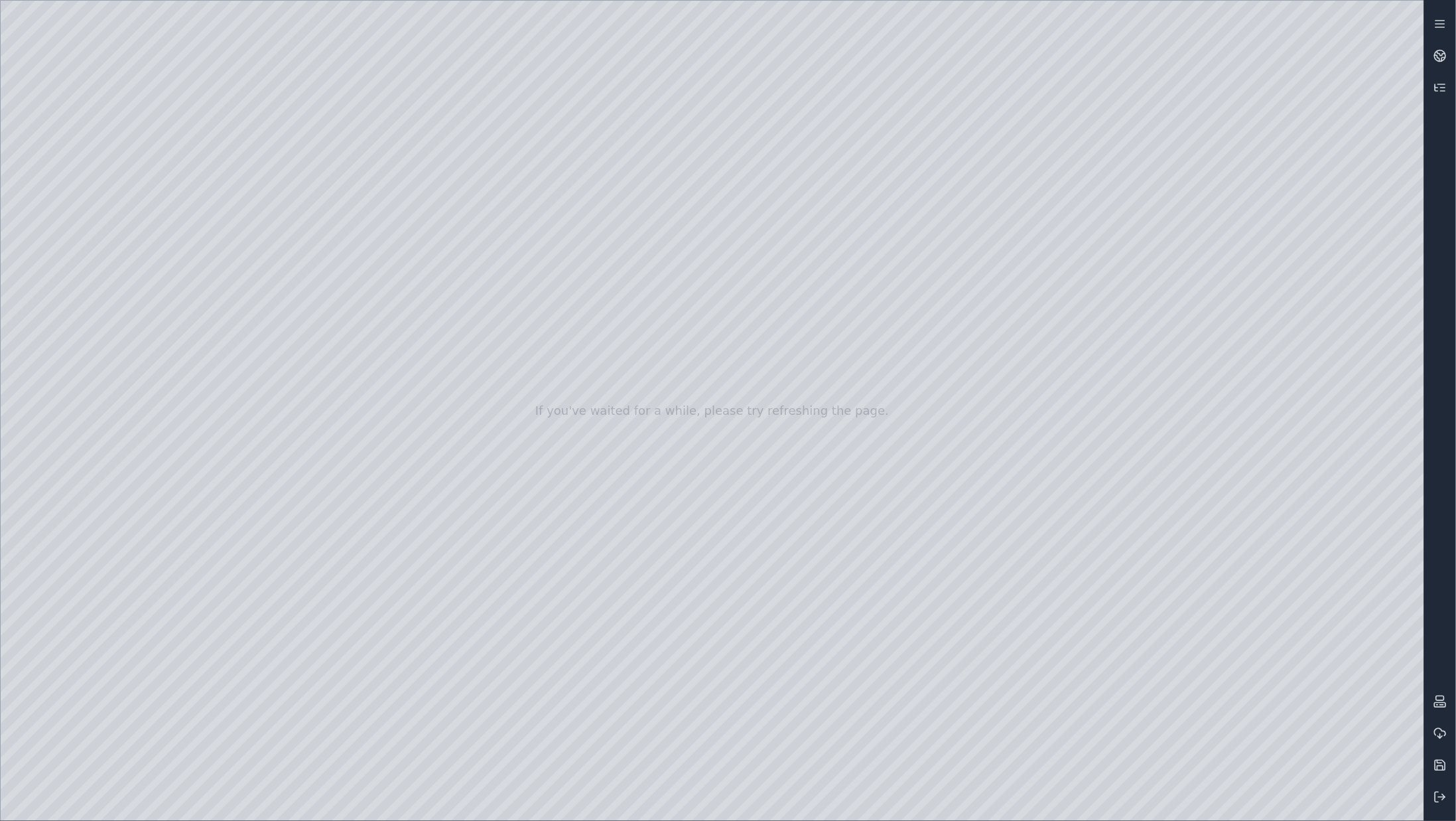
click at [752, 343] on div at bounding box center [712, 410] width 1424 height 820
drag, startPoint x: 944, startPoint y: 718, endPoint x: 932, endPoint y: 686, distance: 34.2
click at [932, 686] on div at bounding box center [712, 410] width 1424 height 820
click at [821, 289] on div at bounding box center [712, 410] width 1424 height 820
click at [686, 420] on div at bounding box center [712, 410] width 1424 height 820
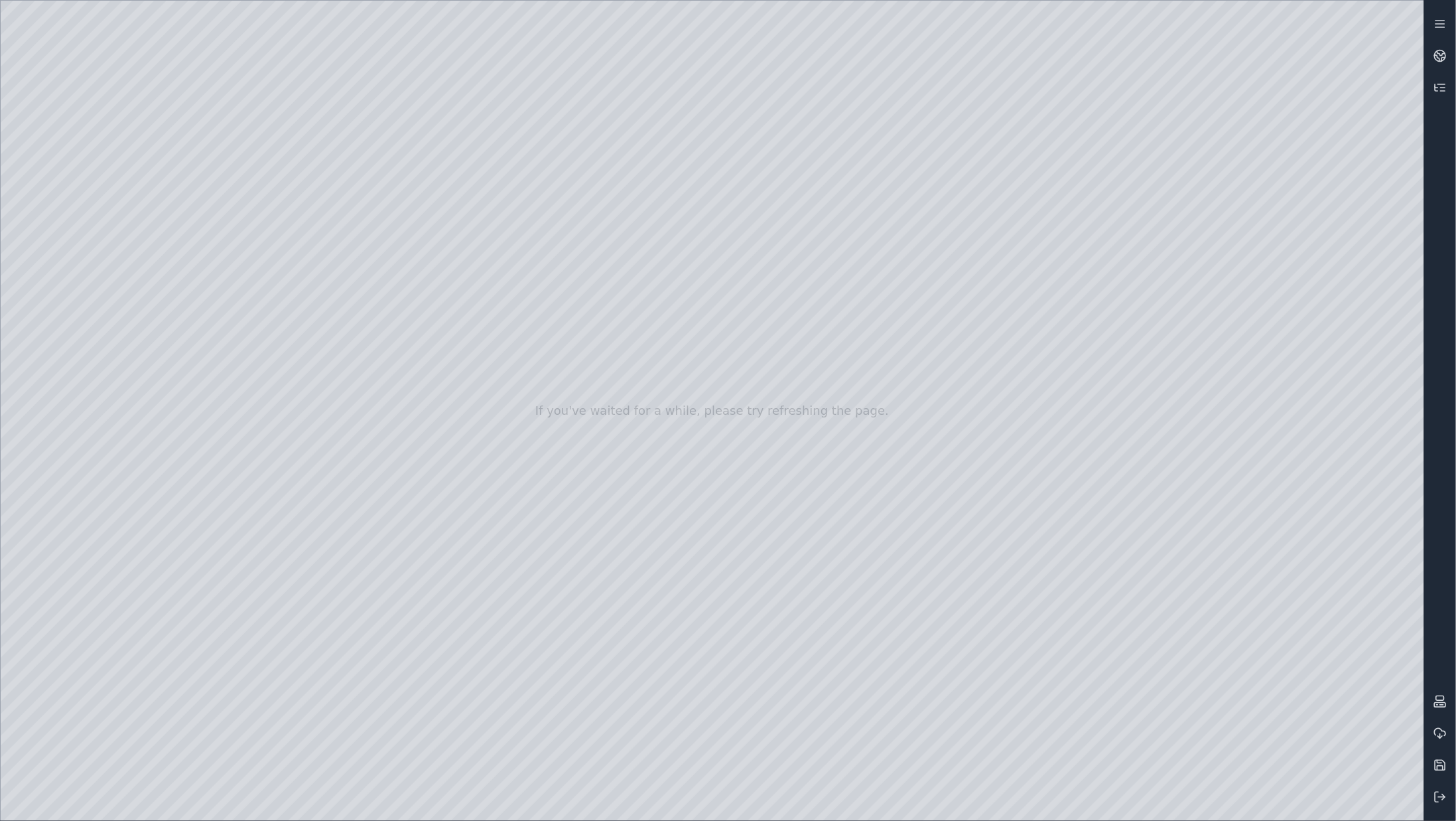
drag, startPoint x: 1145, startPoint y: 593, endPoint x: 724, endPoint y: 710, distance: 437.0
click at [724, 710] on div at bounding box center [712, 410] width 1424 height 820
drag, startPoint x: 824, startPoint y: 419, endPoint x: 727, endPoint y: 374, distance: 106.9
drag, startPoint x: 614, startPoint y: 548, endPoint x: 648, endPoint y: 569, distance: 40.0
click at [648, 569] on div at bounding box center [712, 410] width 1424 height 820
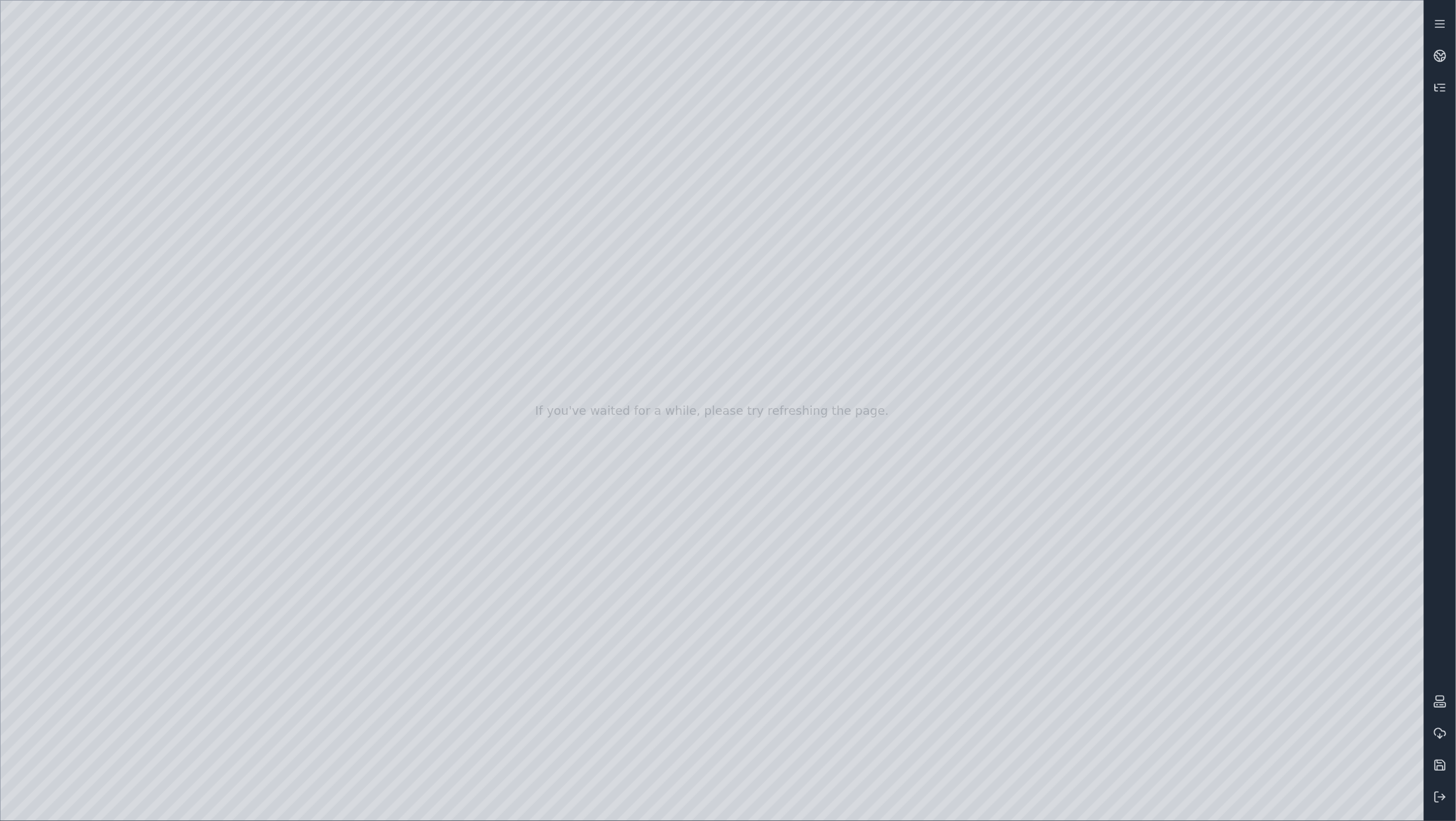
click at [849, 404] on div at bounding box center [712, 410] width 1424 height 820
drag, startPoint x: 733, startPoint y: 408, endPoint x: 648, endPoint y: 413, distance: 85.1
click at [648, 413] on div at bounding box center [712, 410] width 1424 height 820
click at [988, 317] on div at bounding box center [712, 410] width 1424 height 820
click at [564, 399] on div at bounding box center [712, 410] width 1424 height 820
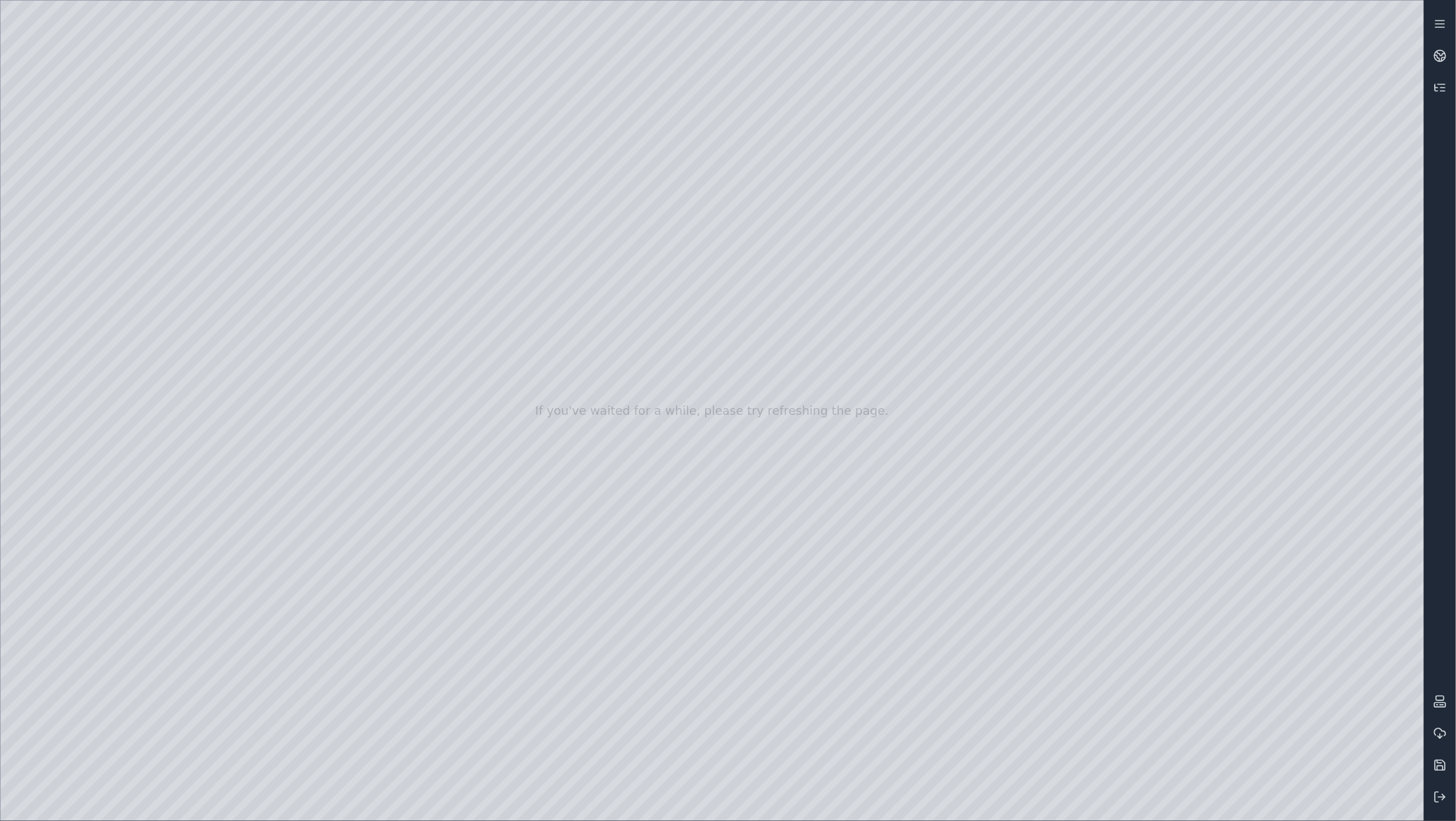
drag, startPoint x: 1037, startPoint y: 549, endPoint x: 995, endPoint y: 538, distance: 43.4
click at [1196, 374] on div at bounding box center [712, 410] width 1424 height 820
drag, startPoint x: 1082, startPoint y: 481, endPoint x: 659, endPoint y: 374, distance: 436.3
click at [659, 374] on div at bounding box center [712, 410] width 1424 height 820
drag, startPoint x: 884, startPoint y: 301, endPoint x: 776, endPoint y: 335, distance: 113.2
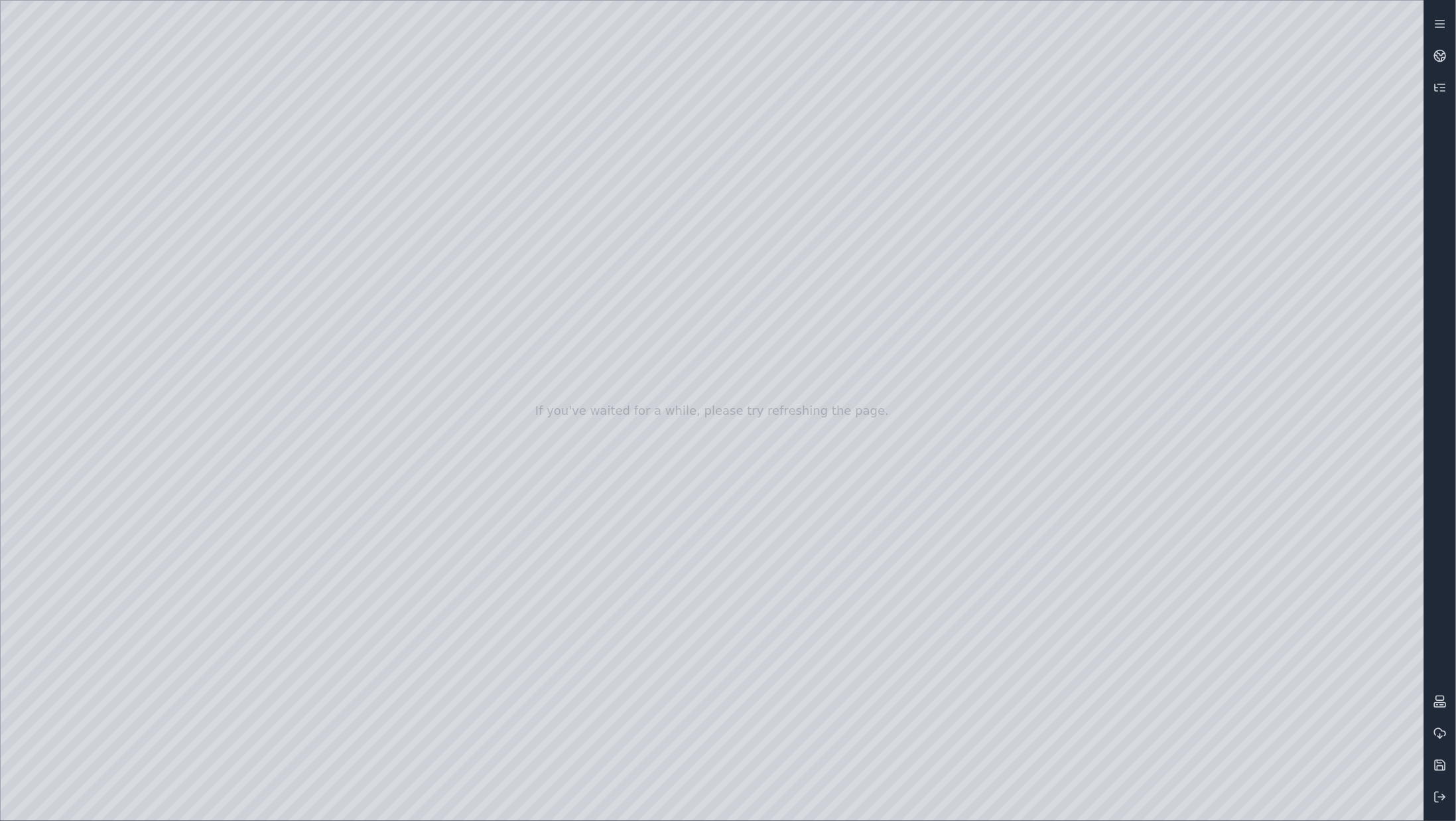
click at [75, 238] on div at bounding box center [712, 410] width 1424 height 820
click at [272, 210] on div at bounding box center [712, 410] width 1424 height 820
click at [156, 57] on div at bounding box center [712, 410] width 1424 height 820
click at [256, 412] on div at bounding box center [712, 410] width 1424 height 820
drag, startPoint x: 337, startPoint y: 113, endPoint x: 741, endPoint y: 375, distance: 481.5
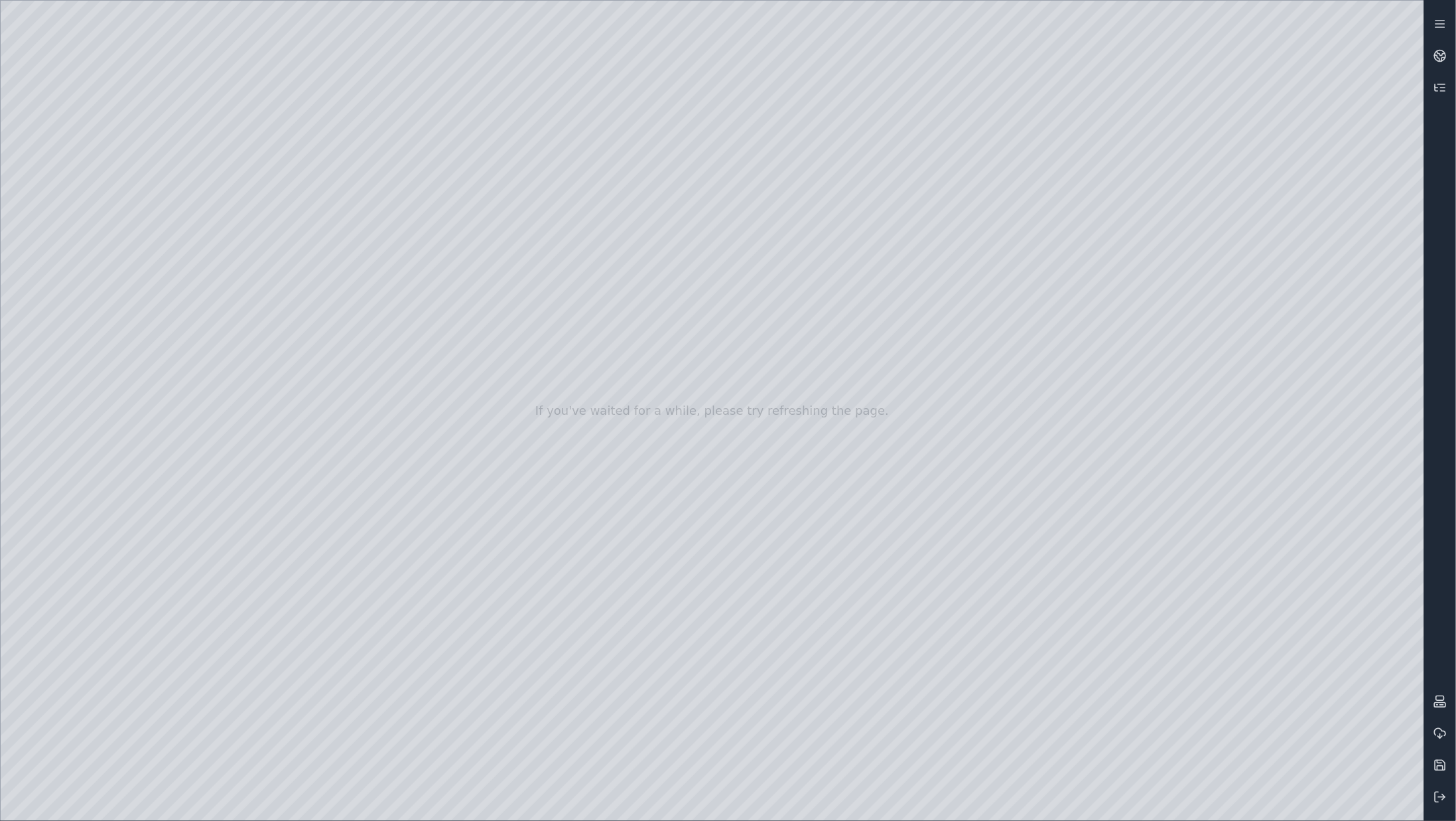
click at [741, 375] on div at bounding box center [712, 410] width 1424 height 820
drag, startPoint x: 745, startPoint y: 289, endPoint x: 743, endPoint y: 371, distance: 82.0
click at [743, 371] on div at bounding box center [712, 410] width 1424 height 820
click at [1441, 794] on icon at bounding box center [1440, 796] width 13 height 13
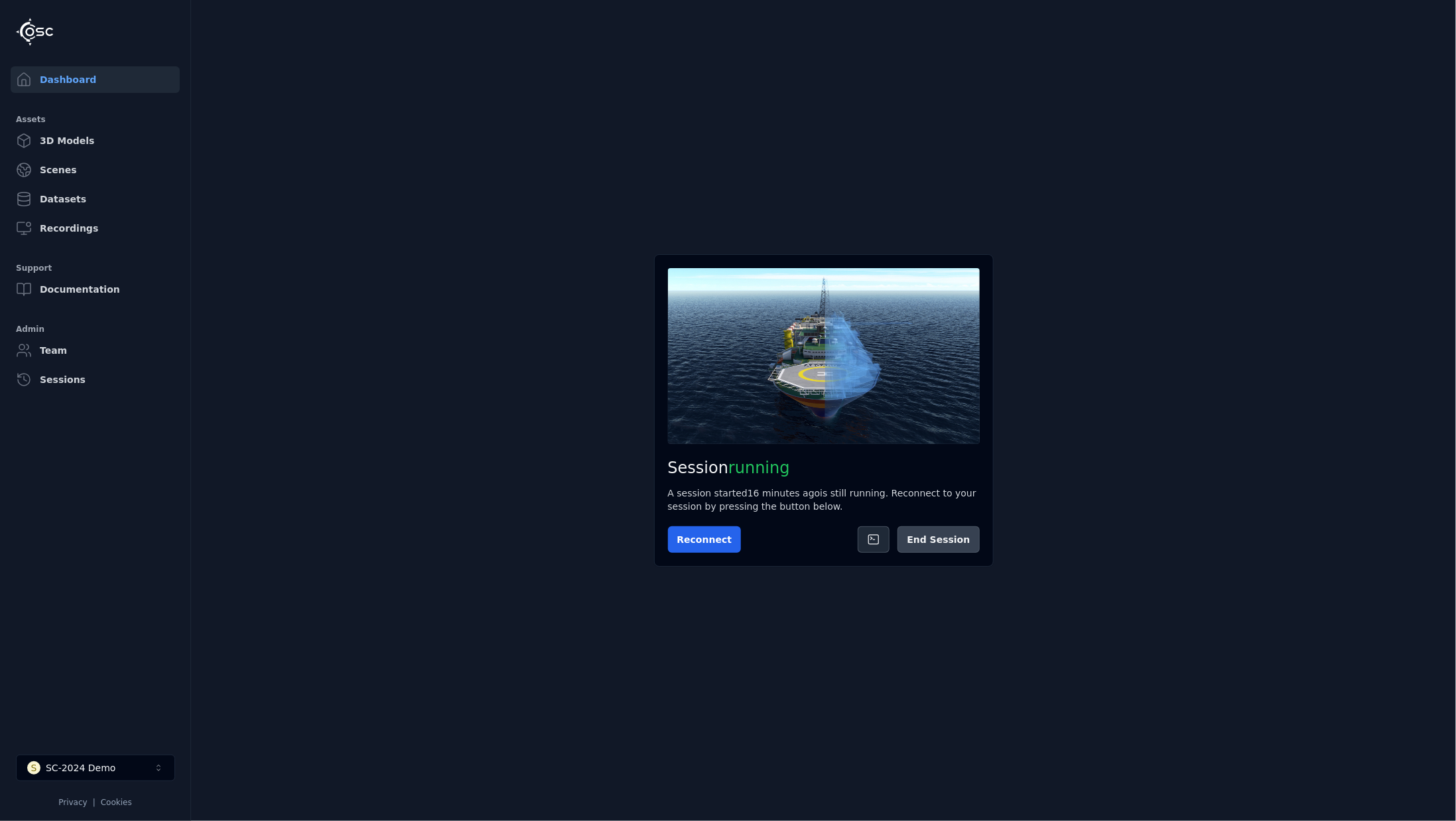
click at [930, 538] on button "End Session" at bounding box center [938, 539] width 82 height 27
